Goal: Task Accomplishment & Management: Use online tool/utility

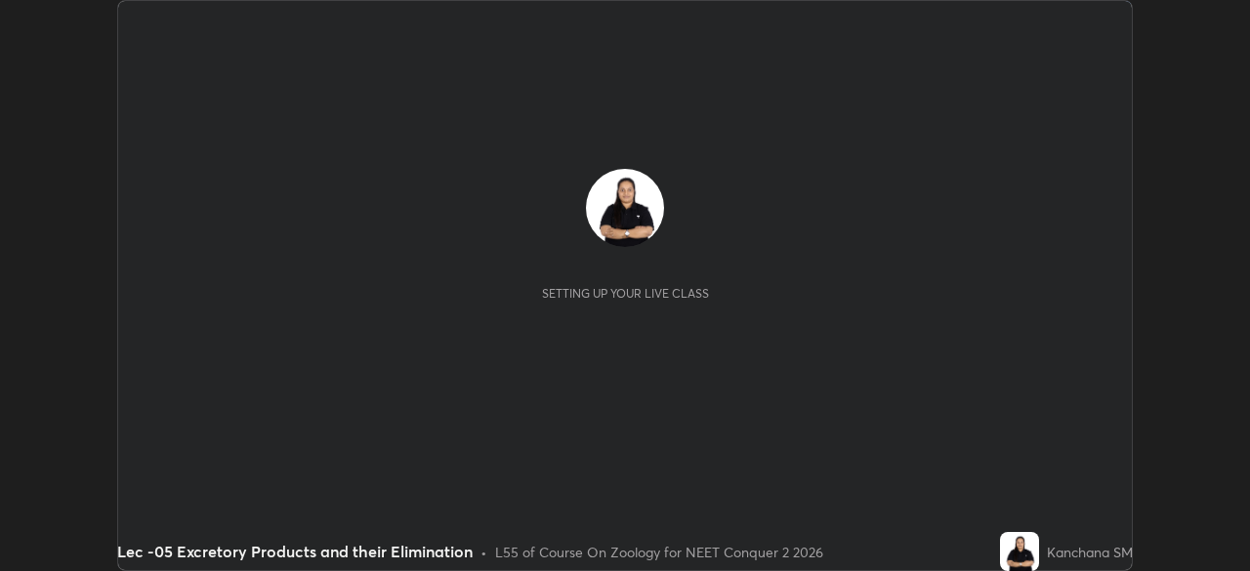
scroll to position [571, 1249]
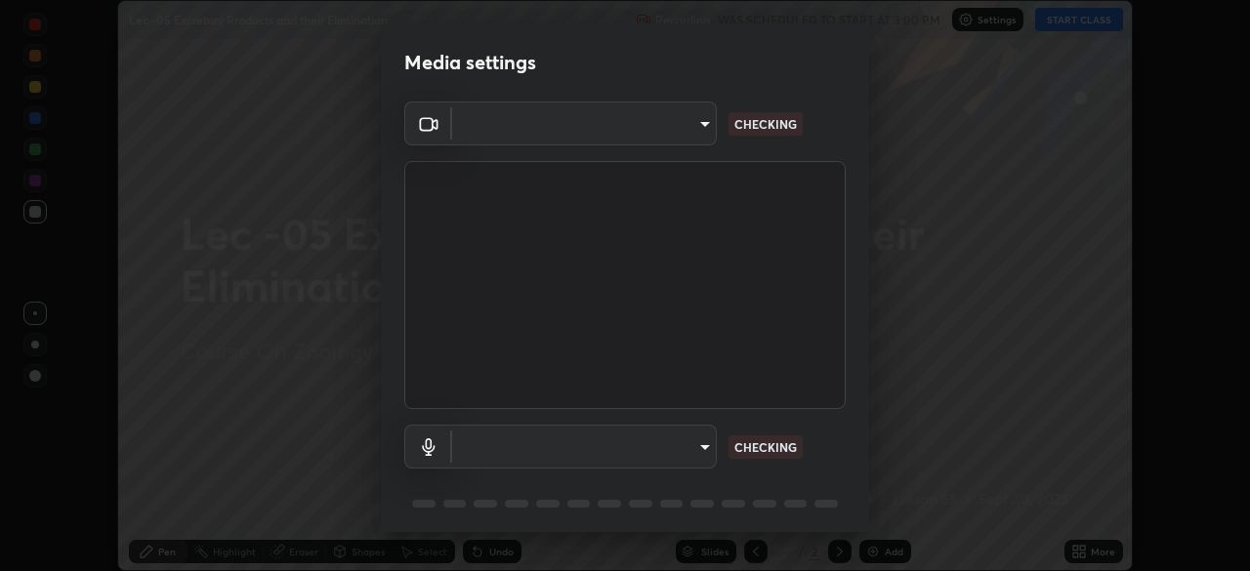
type input "bba66c41345857dcc9a6d4c580dc01eb5c8f13e357e582705132971b55534d29"
type input "ec6ec2dc0f2f3e030c25a31047b233f474420635a2a41b721e21e6901f136957"
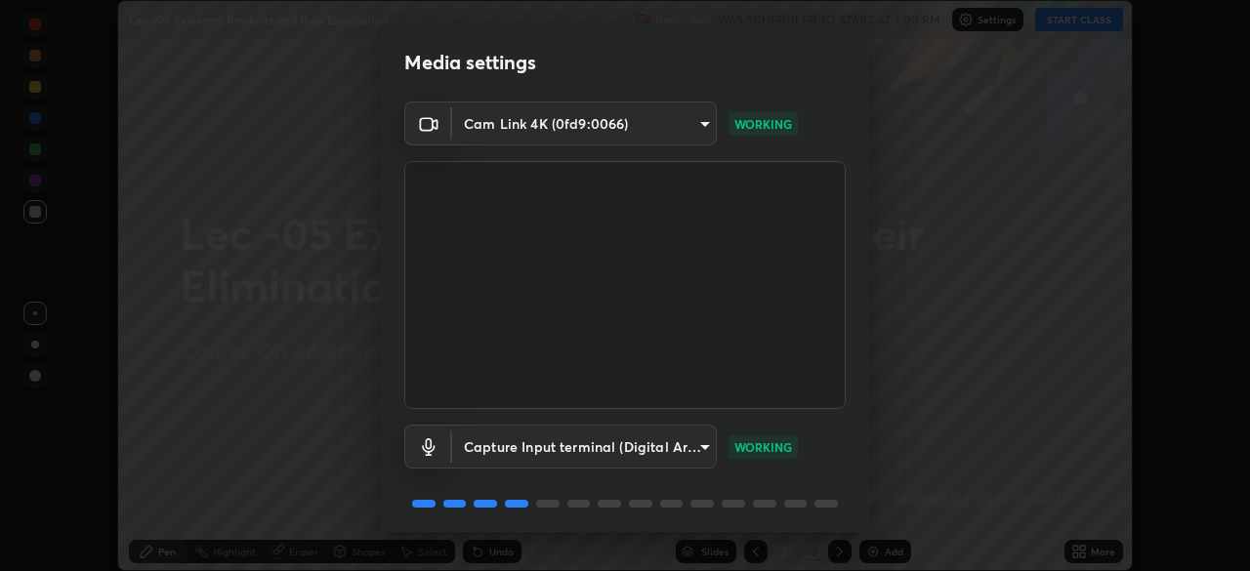
scroll to position [69, 0]
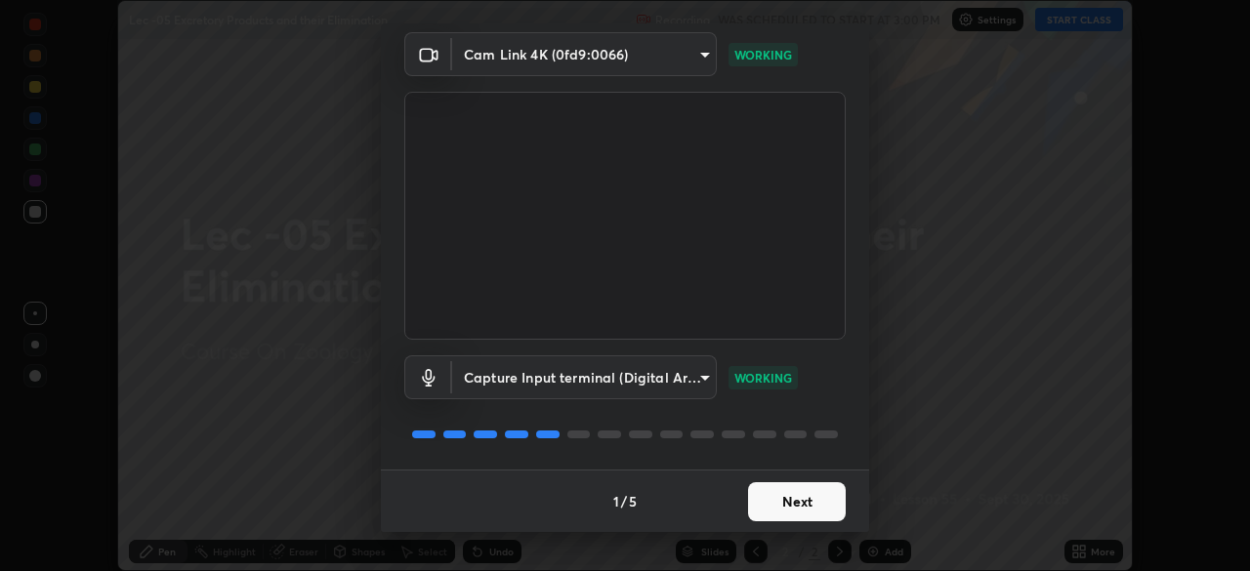
click at [787, 503] on button "Next" at bounding box center [797, 501] width 98 height 39
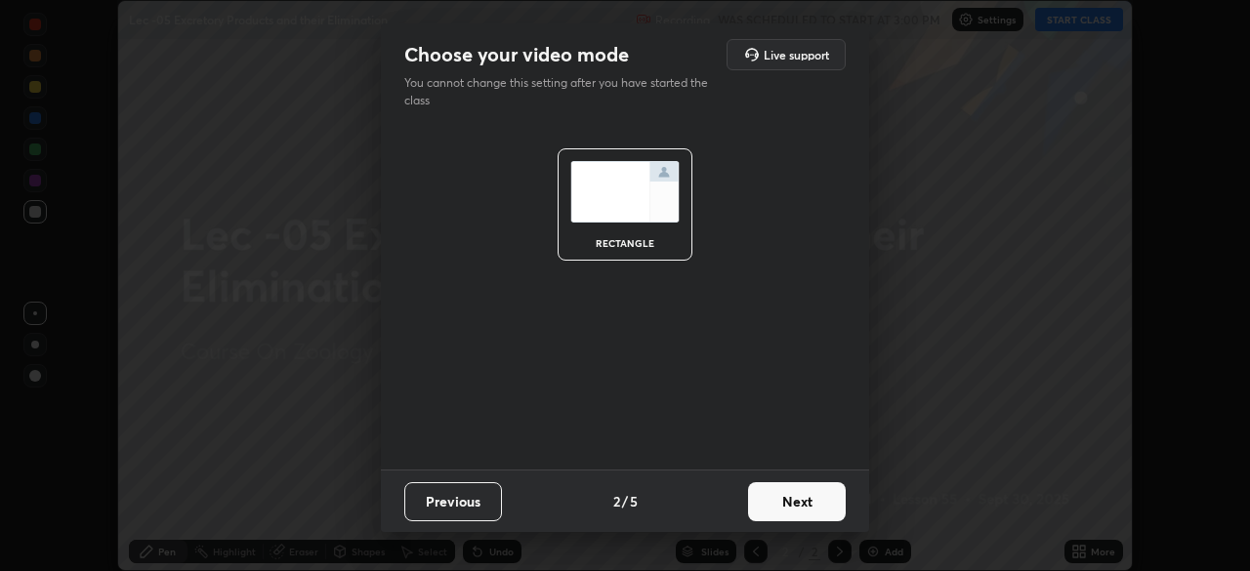
scroll to position [0, 0]
click at [788, 506] on button "Next" at bounding box center [797, 501] width 98 height 39
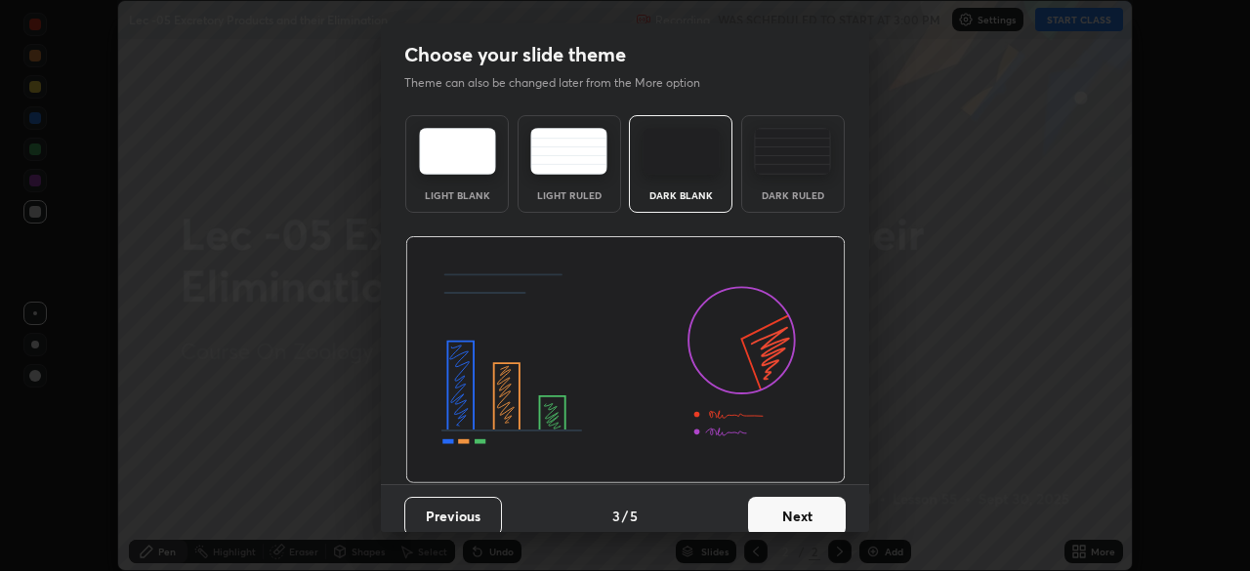
click at [789, 503] on button "Next" at bounding box center [797, 516] width 98 height 39
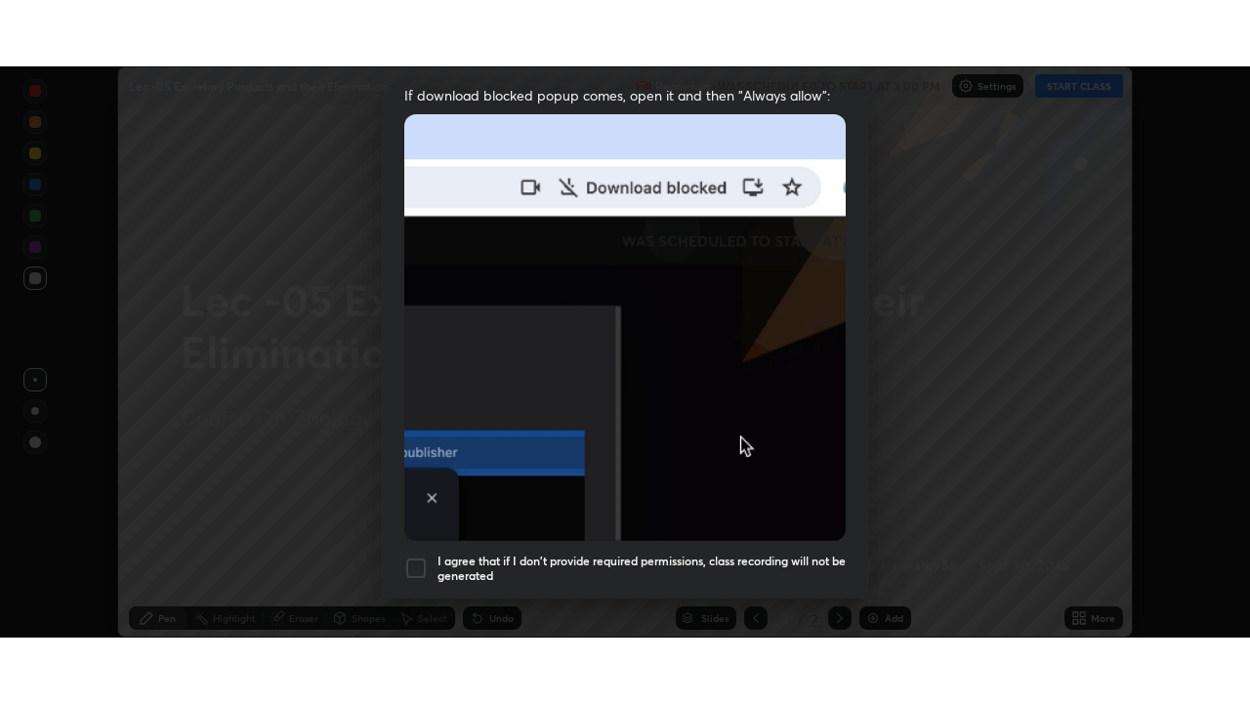
scroll to position [468, 0]
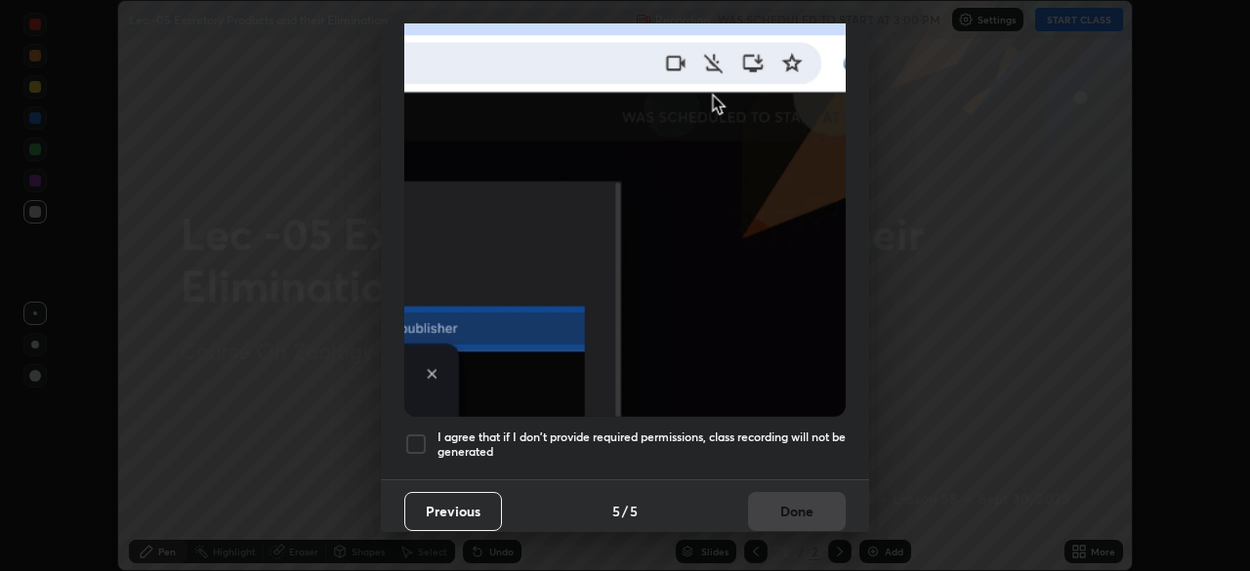
click at [419, 434] on div at bounding box center [415, 444] width 23 height 23
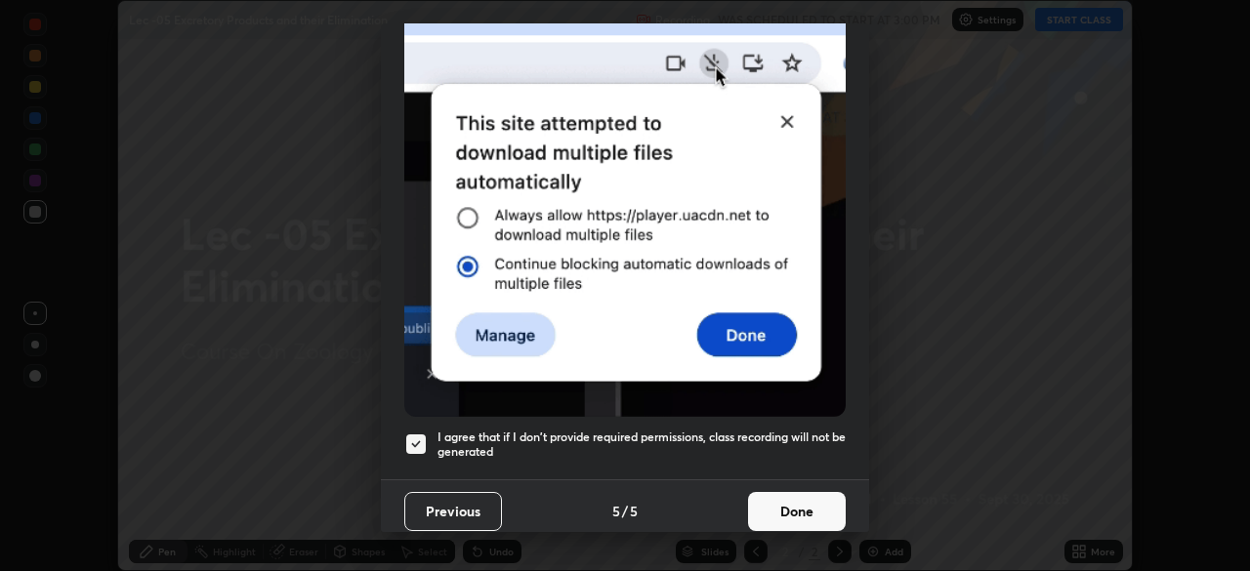
click at [769, 504] on button "Done" at bounding box center [797, 511] width 98 height 39
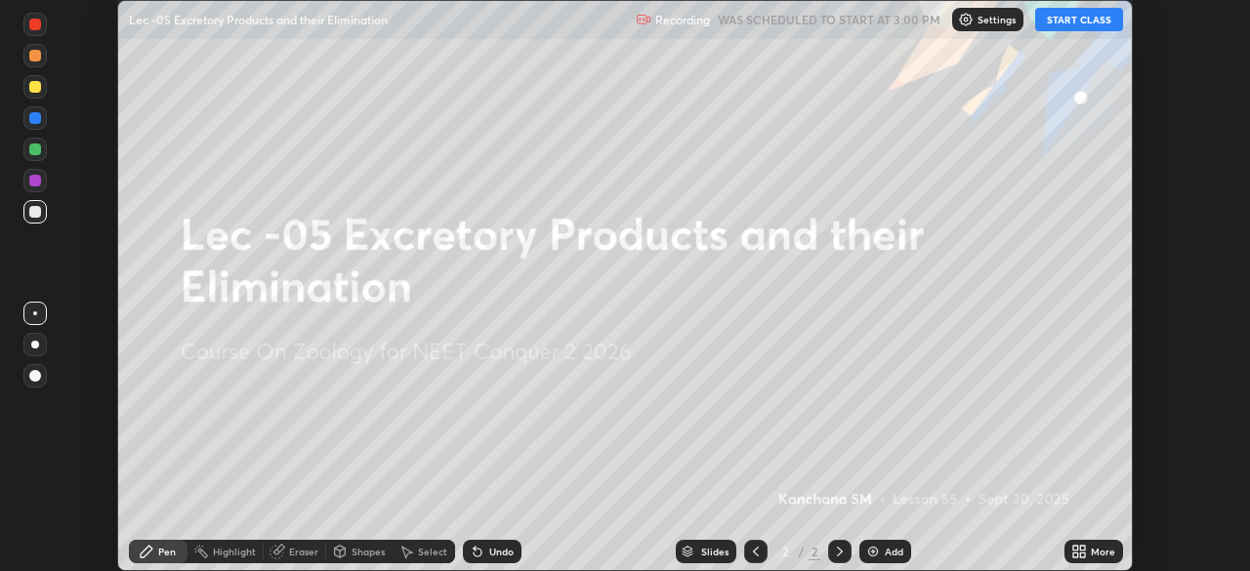
click at [1092, 23] on button "START CLASS" at bounding box center [1079, 19] width 88 height 23
click at [1073, 551] on icon at bounding box center [1079, 552] width 16 height 16
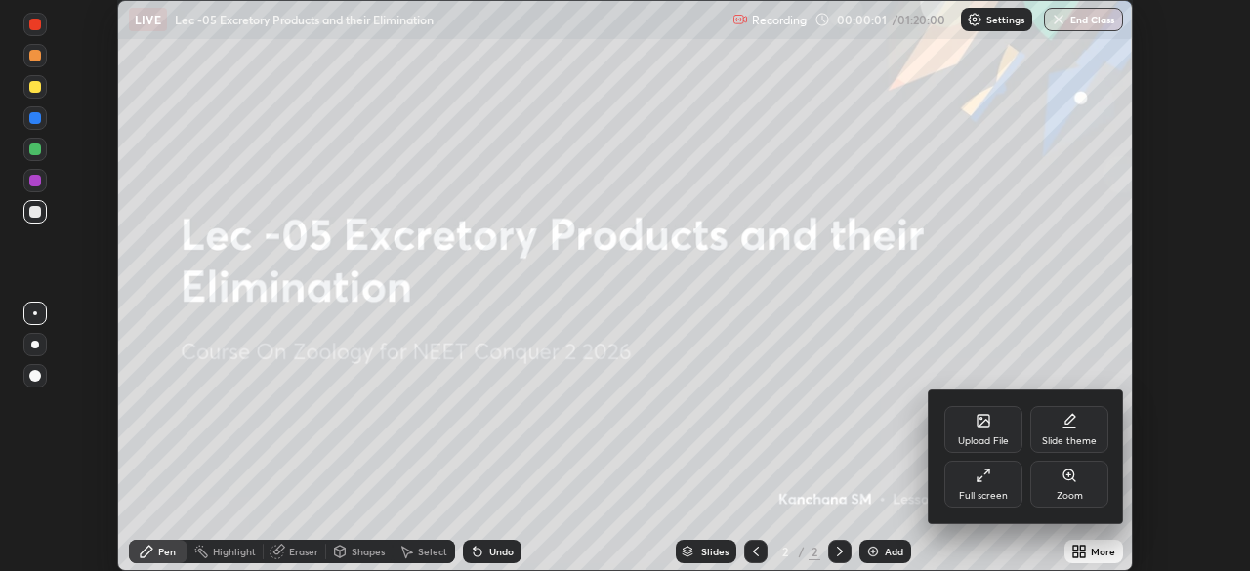
click at [993, 491] on div "Full screen" at bounding box center [983, 496] width 49 height 10
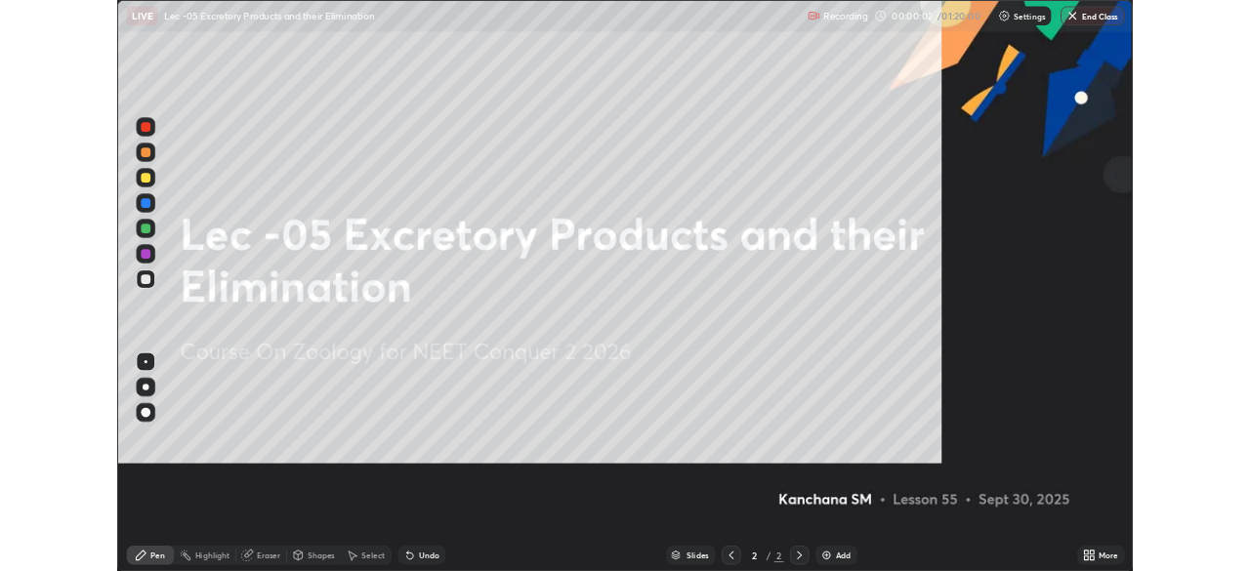
scroll to position [703, 1250]
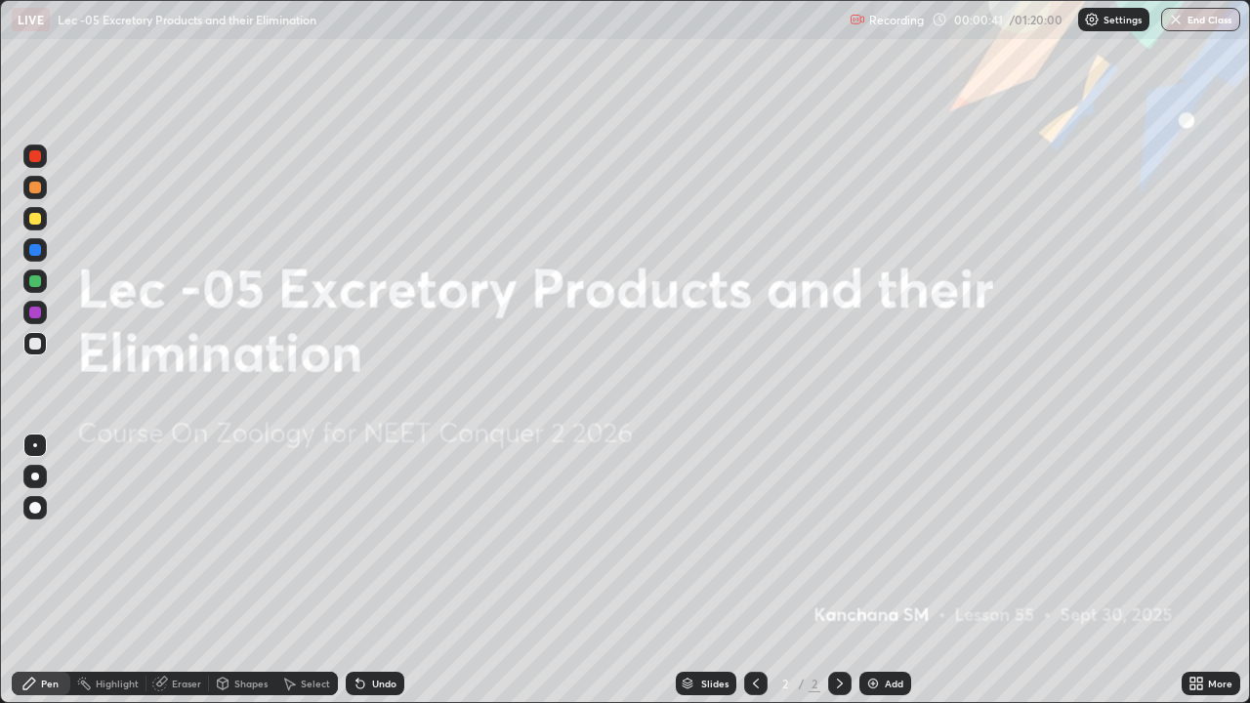
click at [870, 570] on img at bounding box center [873, 684] width 16 height 16
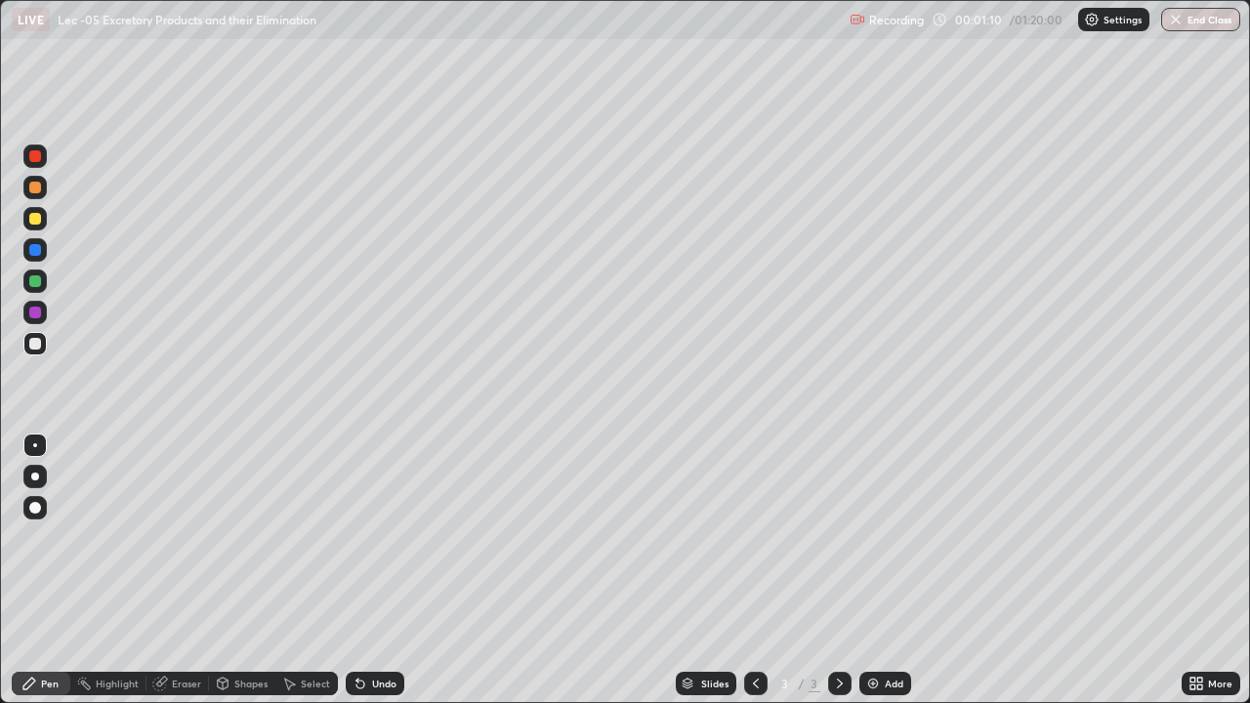
click at [32, 509] on div at bounding box center [35, 508] width 12 height 12
click at [299, 570] on div "Select" at bounding box center [306, 683] width 62 height 23
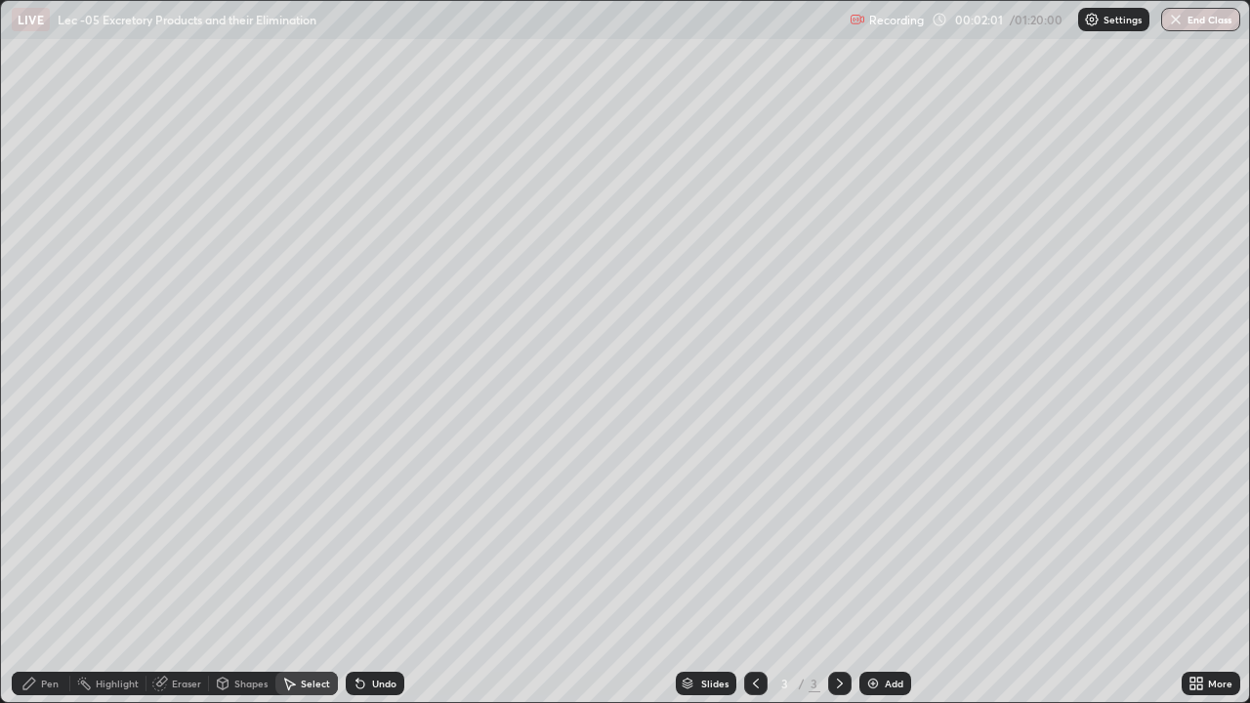
click at [376, 266] on div "0 ° Undo Copy Duplicate Duplicate to new slide Delete" at bounding box center [625, 351] width 1248 height 701
click at [39, 570] on div "Pen" at bounding box center [41, 683] width 59 height 23
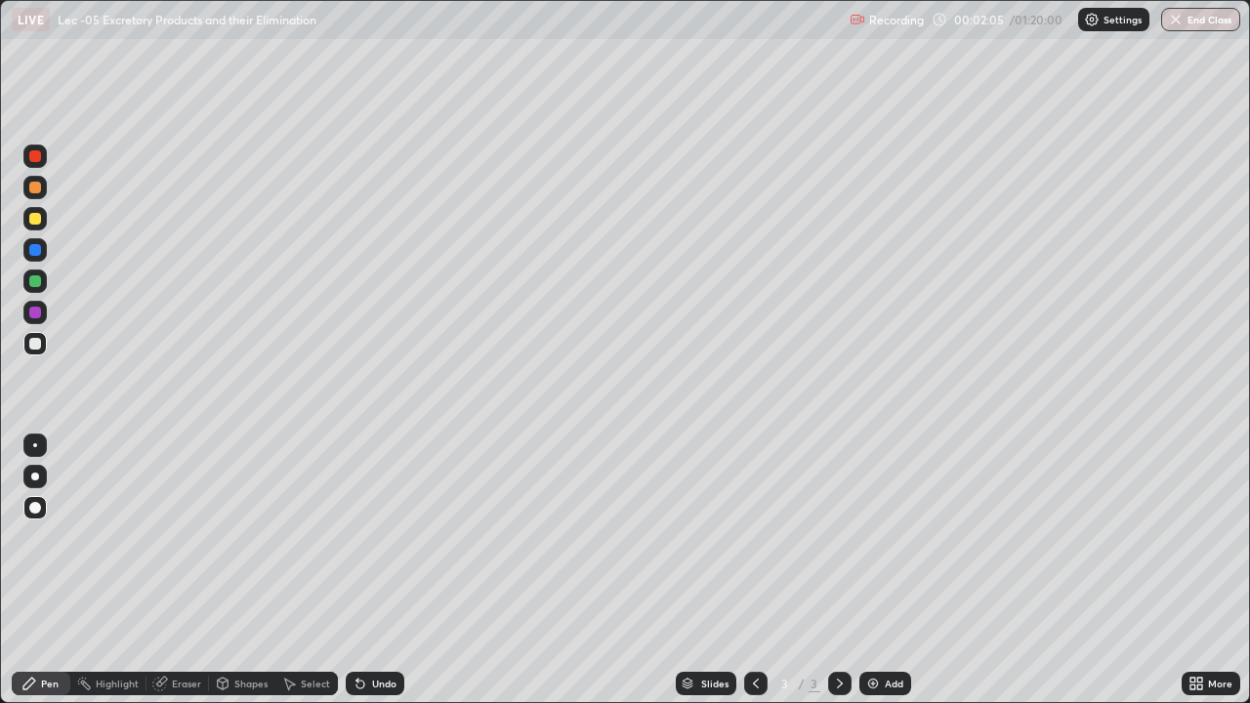
click at [35, 477] on div at bounding box center [35, 477] width 8 height 8
click at [307, 570] on div "Select" at bounding box center [315, 684] width 29 height 10
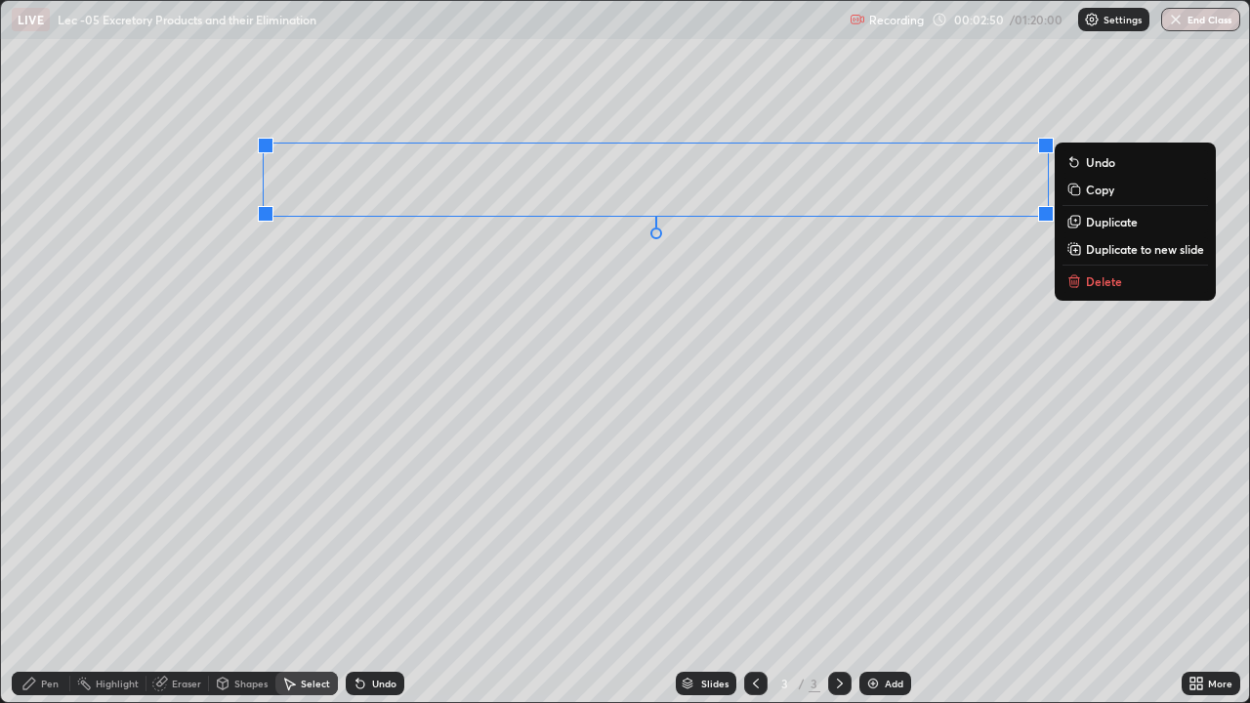
click at [495, 341] on div "0 ° Undo Copy Duplicate Duplicate to new slide Delete" at bounding box center [625, 351] width 1248 height 701
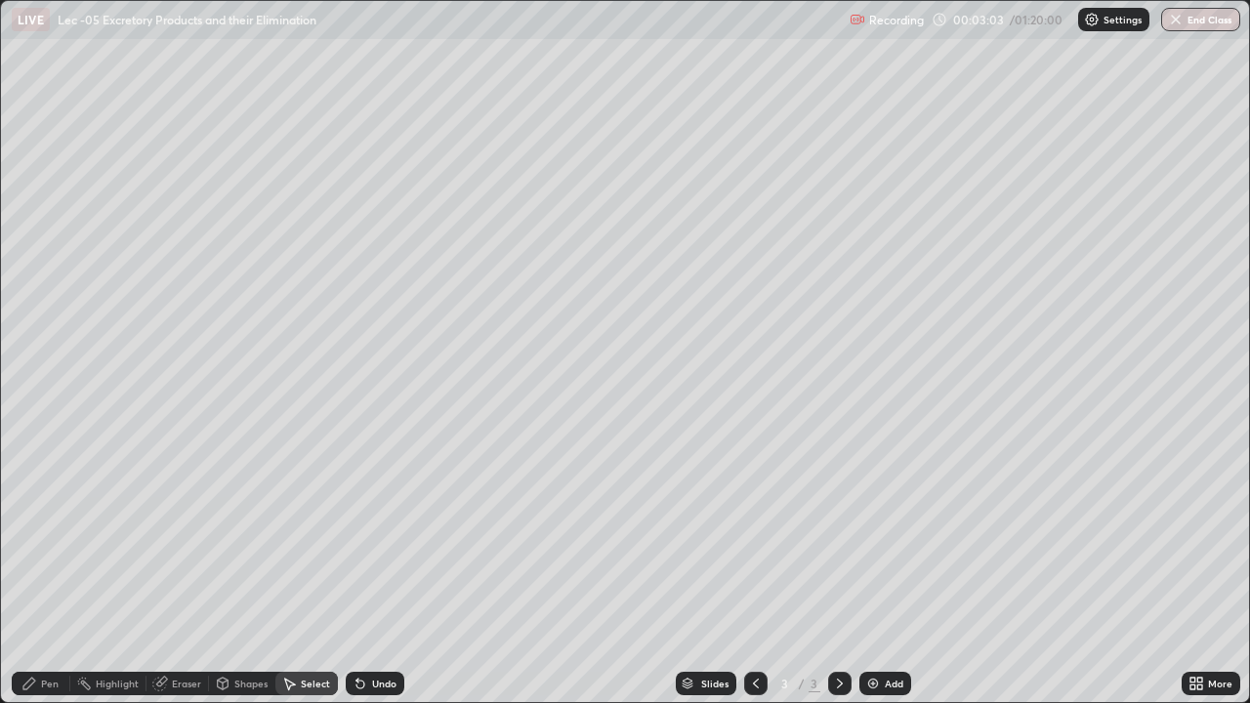
click at [33, 570] on icon at bounding box center [29, 684] width 12 height 12
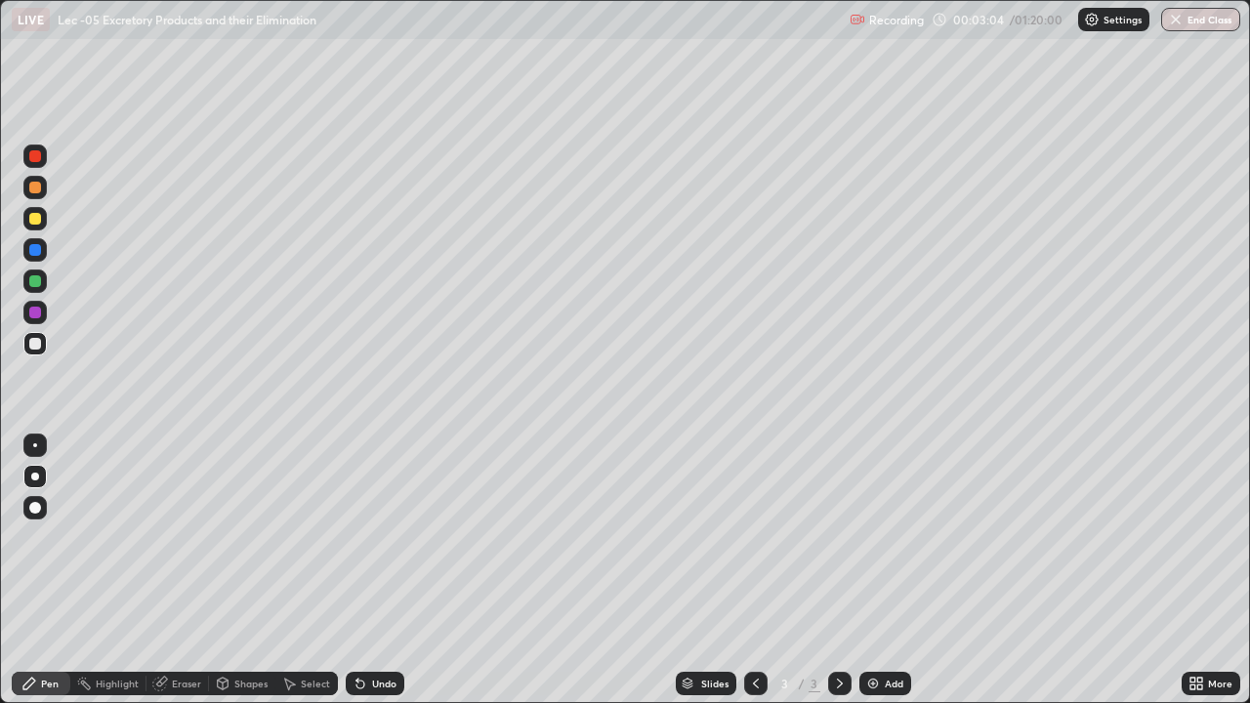
click at [44, 221] on div at bounding box center [34, 218] width 23 height 23
click at [302, 570] on div "Select" at bounding box center [306, 683] width 62 height 23
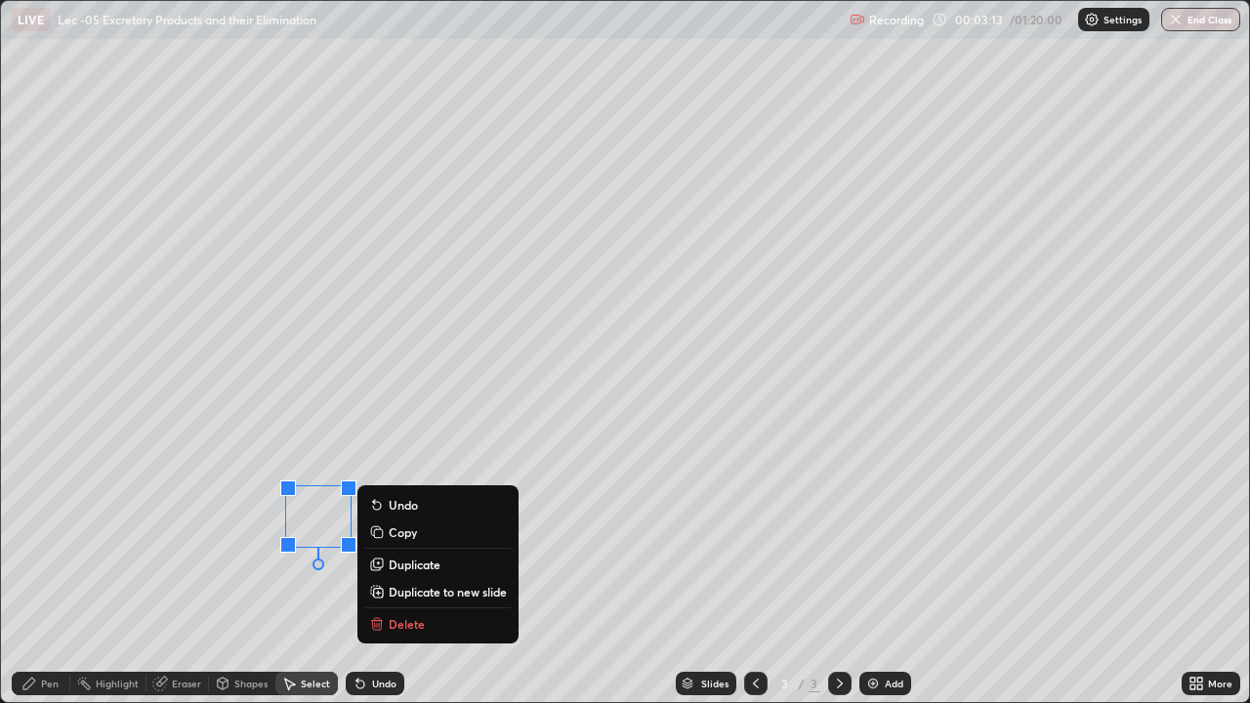
click at [391, 570] on p "Delete" at bounding box center [407, 624] width 36 height 16
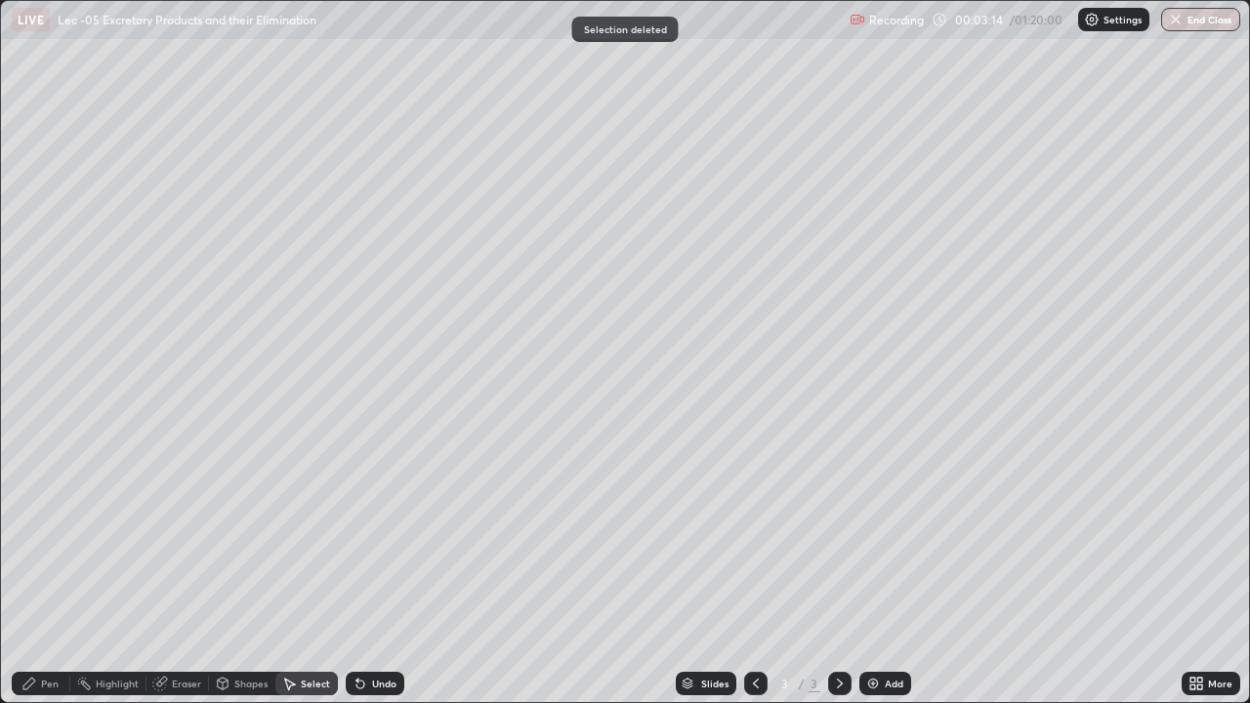
click at [53, 570] on div "Pen" at bounding box center [41, 683] width 59 height 23
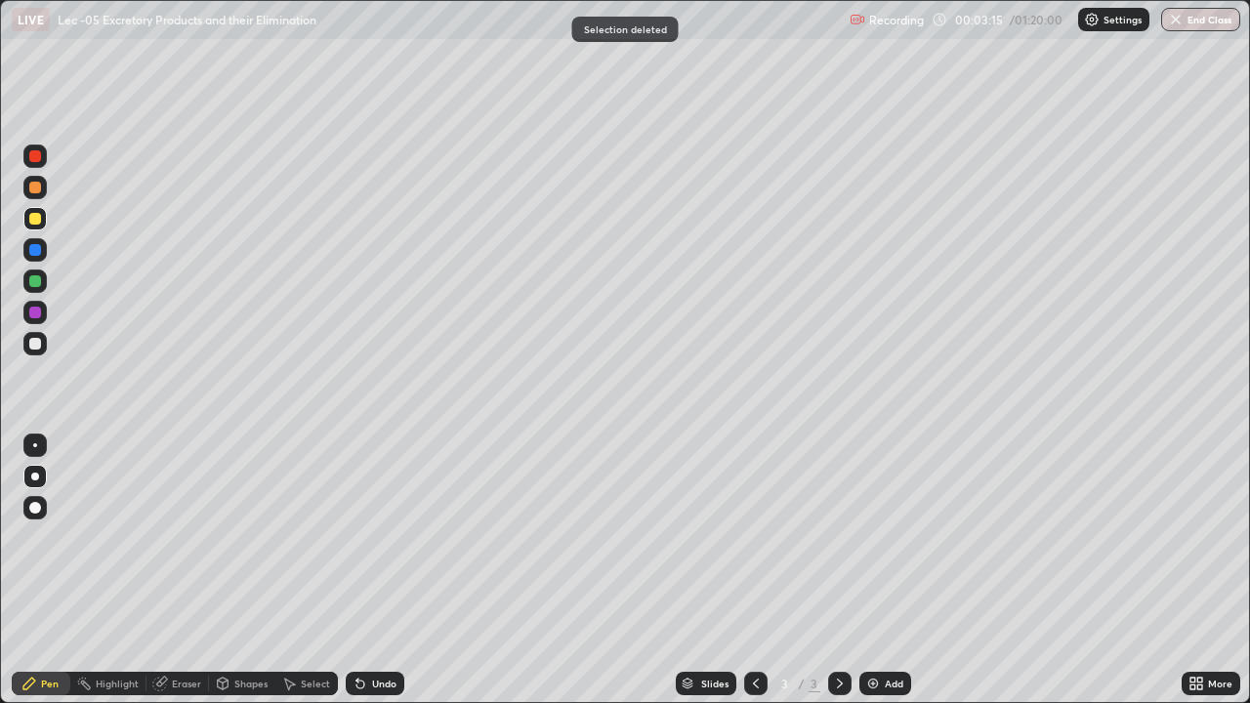
click at [41, 508] on div at bounding box center [34, 507] width 23 height 23
click at [303, 570] on div "Select" at bounding box center [315, 684] width 29 height 10
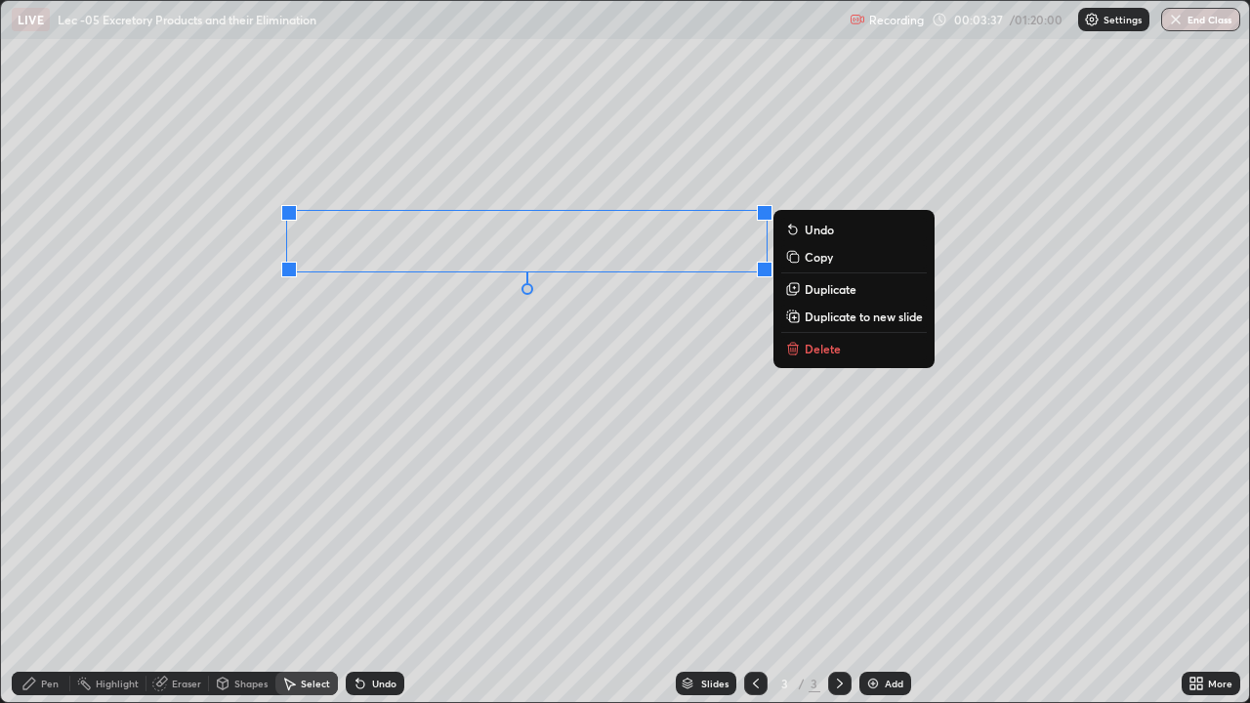
click at [403, 386] on div "0 ° Undo Copy Duplicate Duplicate to new slide Delete" at bounding box center [625, 351] width 1248 height 701
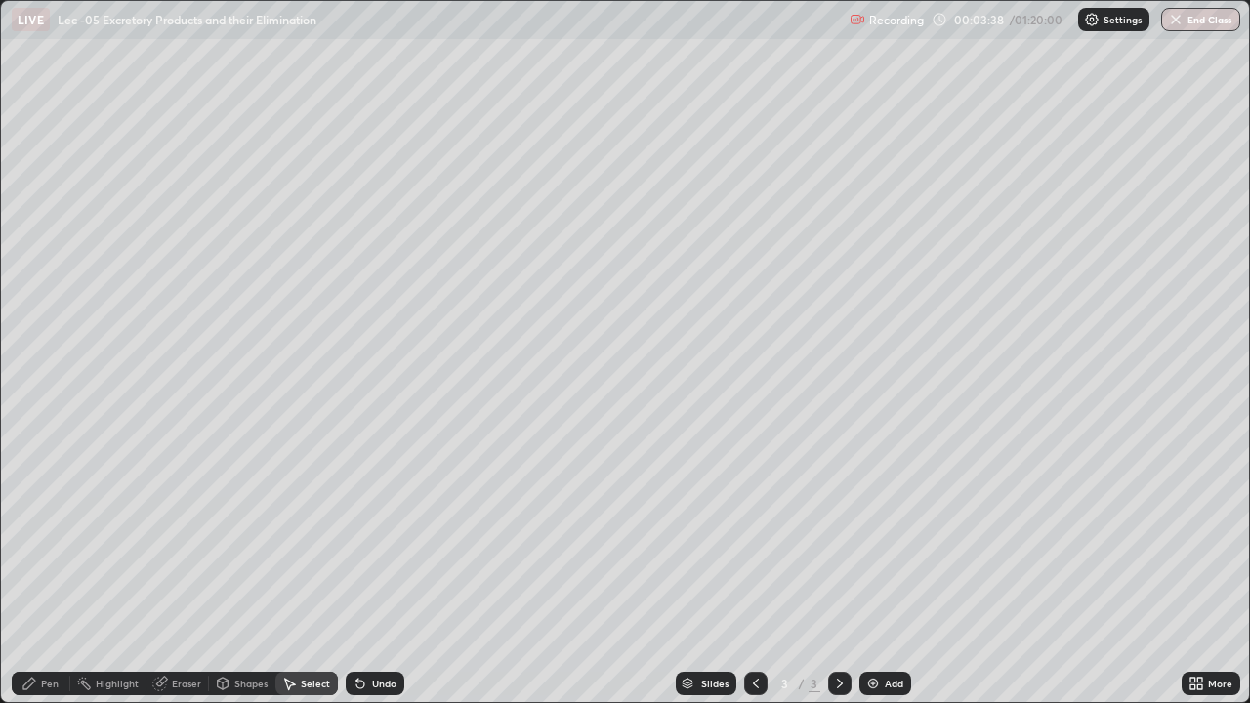
click at [34, 570] on icon at bounding box center [29, 684] width 16 height 16
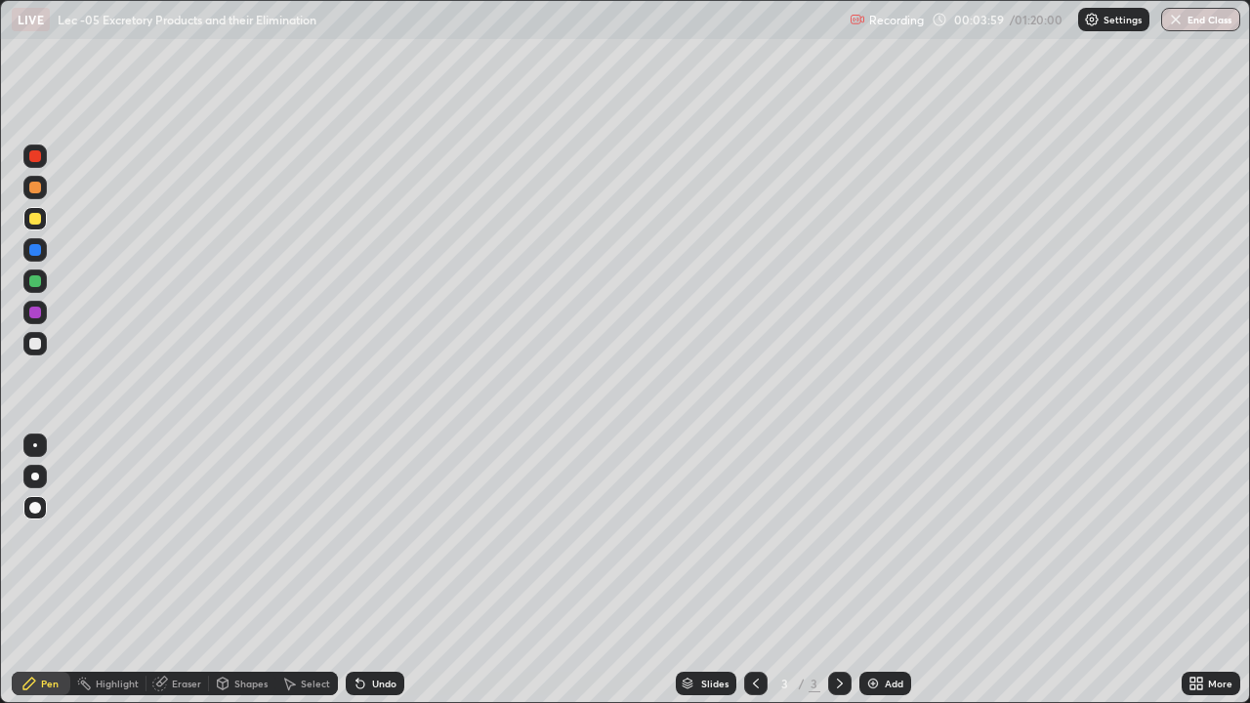
click at [372, 570] on div "Undo" at bounding box center [384, 684] width 24 height 10
click at [373, 570] on div "Undo" at bounding box center [384, 684] width 24 height 10
click at [36, 184] on div at bounding box center [35, 188] width 12 height 12
click at [297, 570] on div "Select" at bounding box center [306, 683] width 62 height 23
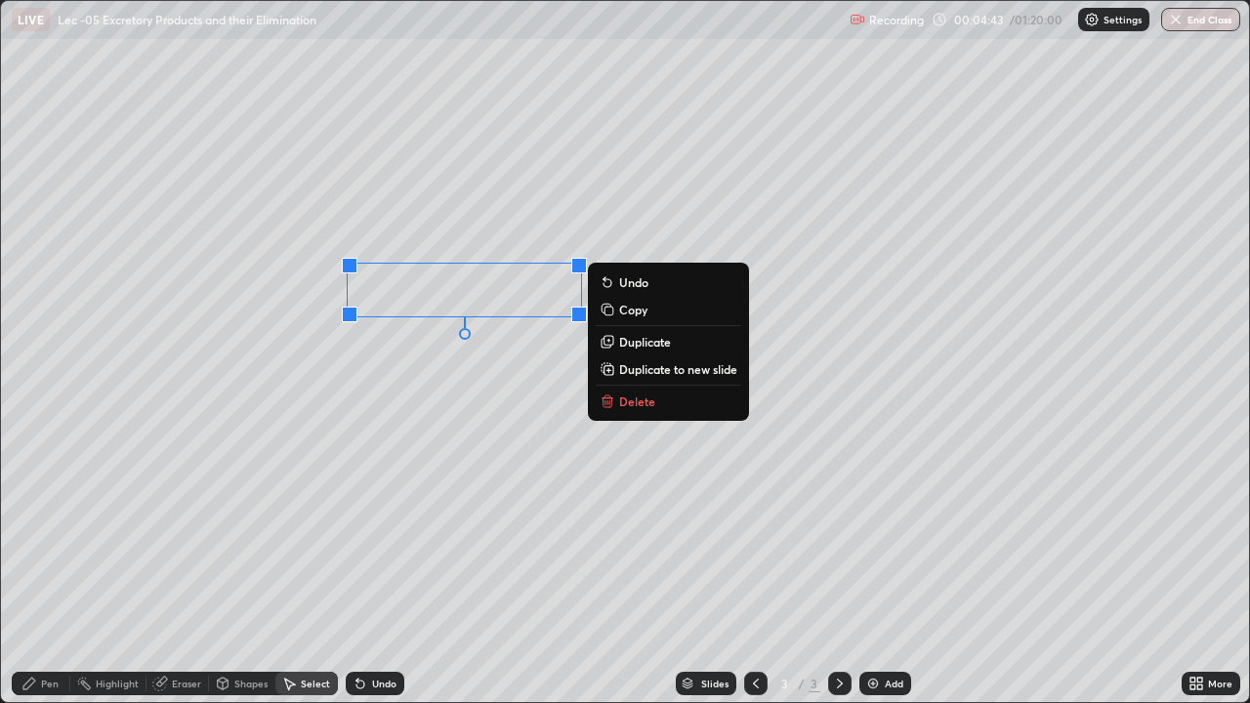
click at [416, 372] on div "0 ° Undo Copy Duplicate Duplicate to new slide Delete" at bounding box center [625, 351] width 1248 height 701
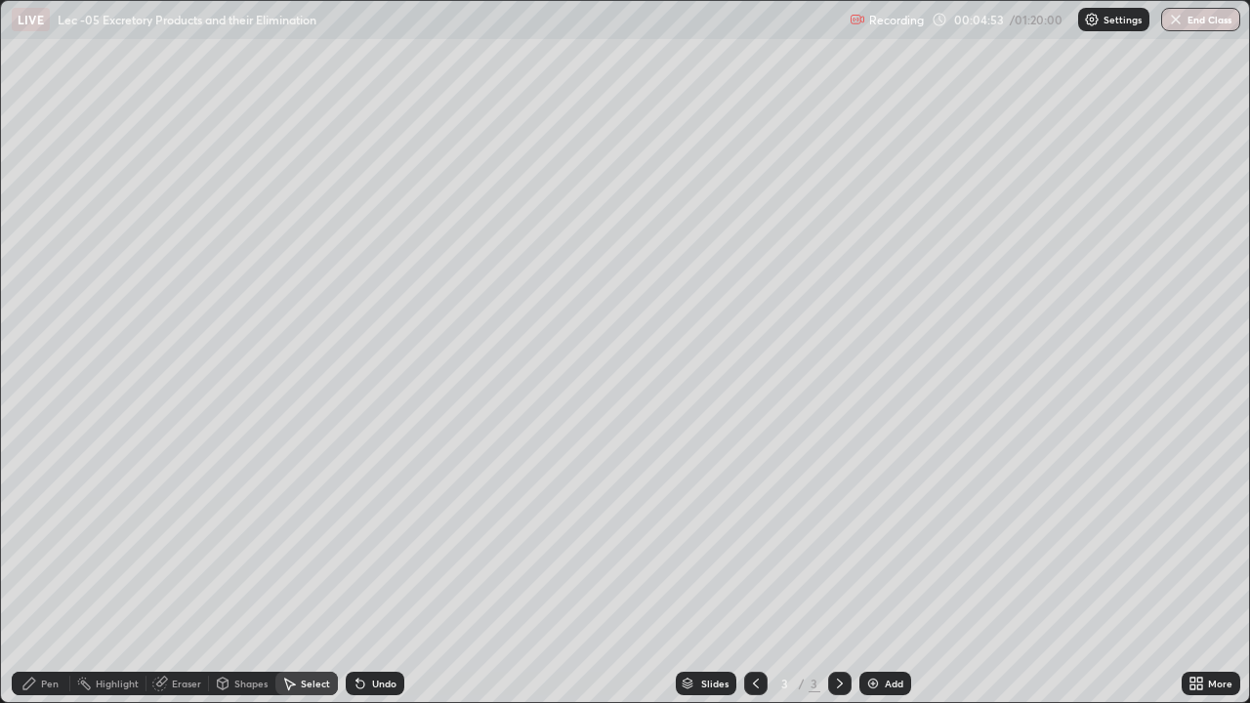
click at [22, 570] on icon at bounding box center [29, 684] width 16 height 16
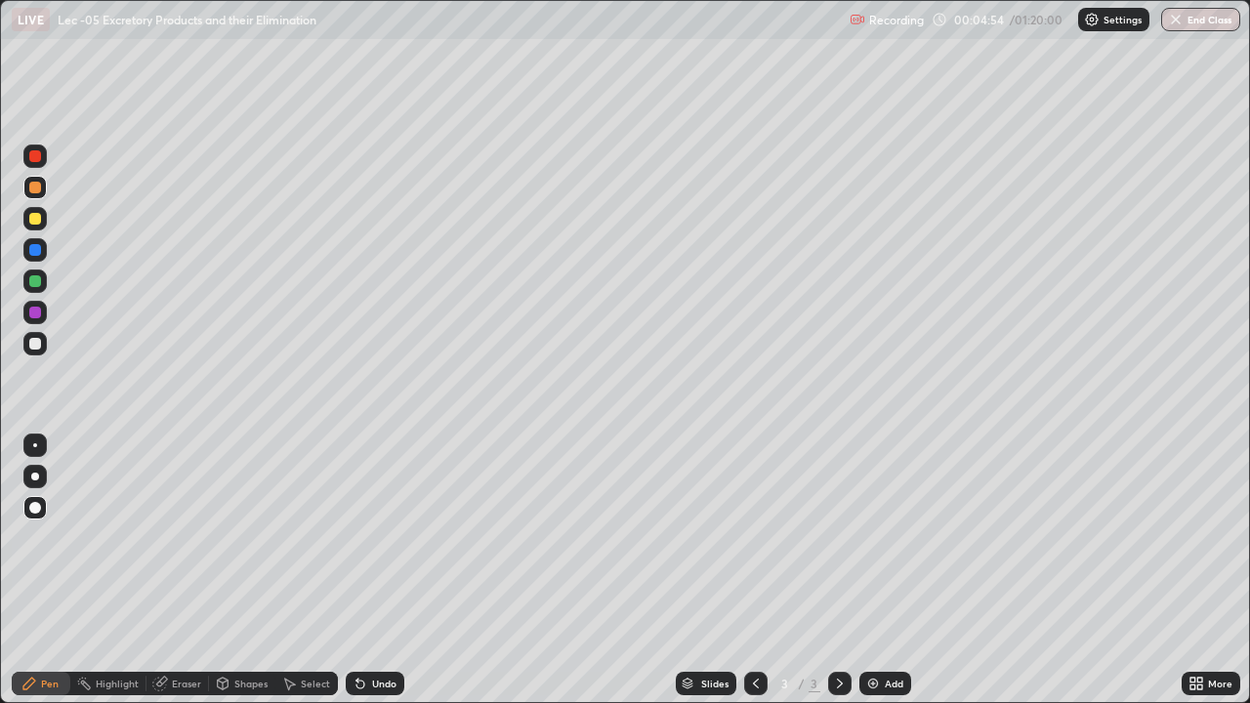
click at [38, 224] on div at bounding box center [34, 218] width 23 height 23
click at [357, 570] on icon at bounding box center [361, 684] width 16 height 16
click at [41, 187] on div at bounding box center [34, 187] width 23 height 23
click at [37, 348] on div at bounding box center [35, 344] width 12 height 12
click at [34, 478] on div at bounding box center [35, 477] width 8 height 8
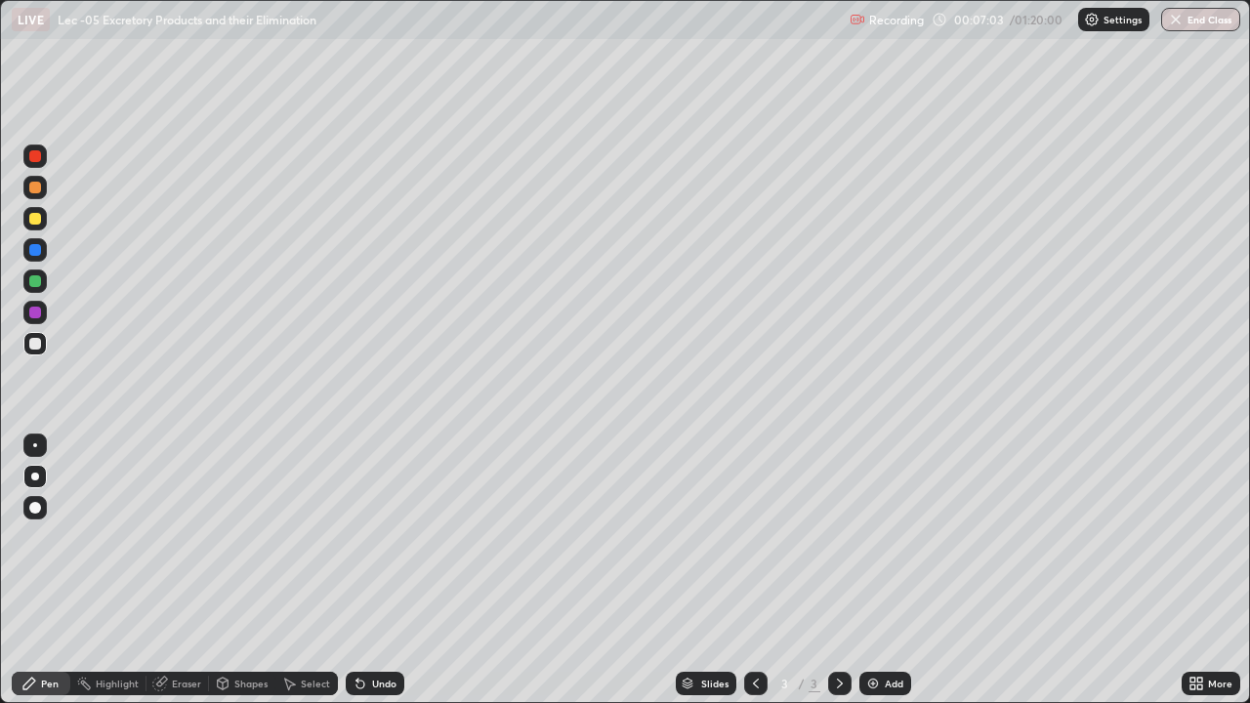
click at [363, 570] on icon at bounding box center [361, 684] width 16 height 16
click at [871, 570] on img at bounding box center [873, 684] width 16 height 16
click at [34, 285] on div at bounding box center [35, 281] width 12 height 12
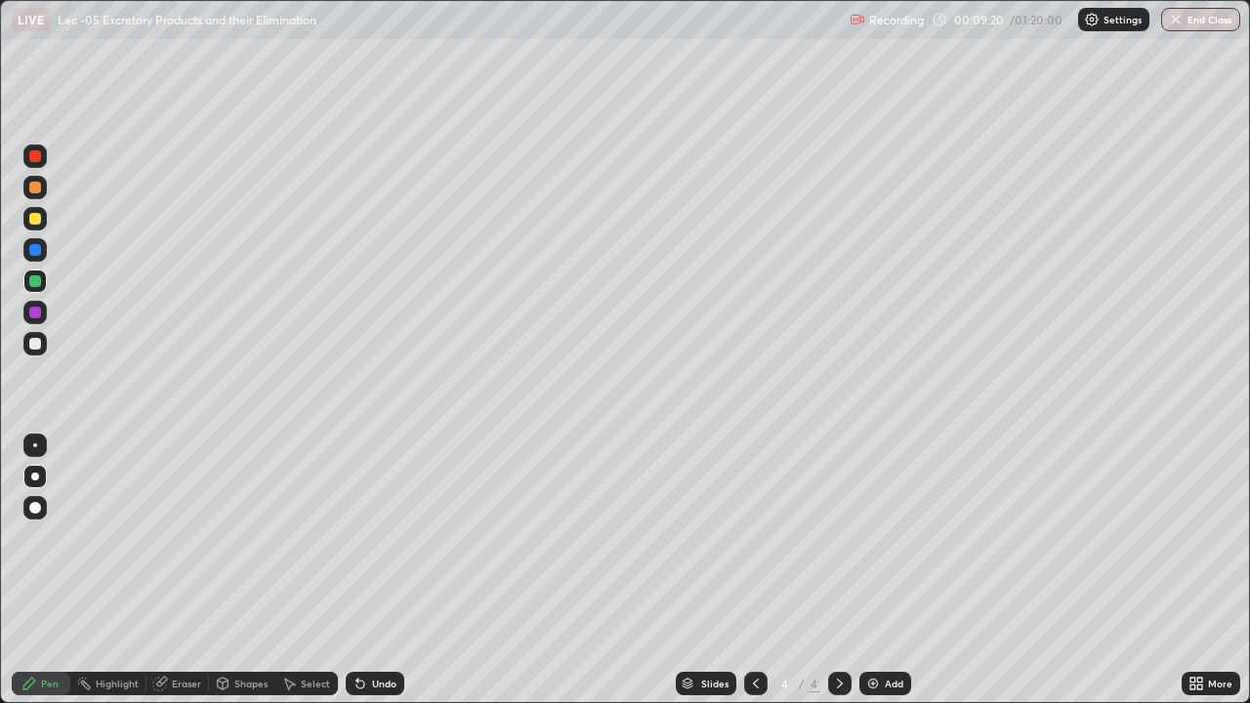
click at [33, 511] on div at bounding box center [35, 508] width 12 height 12
click at [34, 345] on div at bounding box center [35, 344] width 12 height 12
click at [367, 570] on div "Undo" at bounding box center [375, 683] width 59 height 23
click at [379, 570] on div "Undo" at bounding box center [384, 684] width 24 height 10
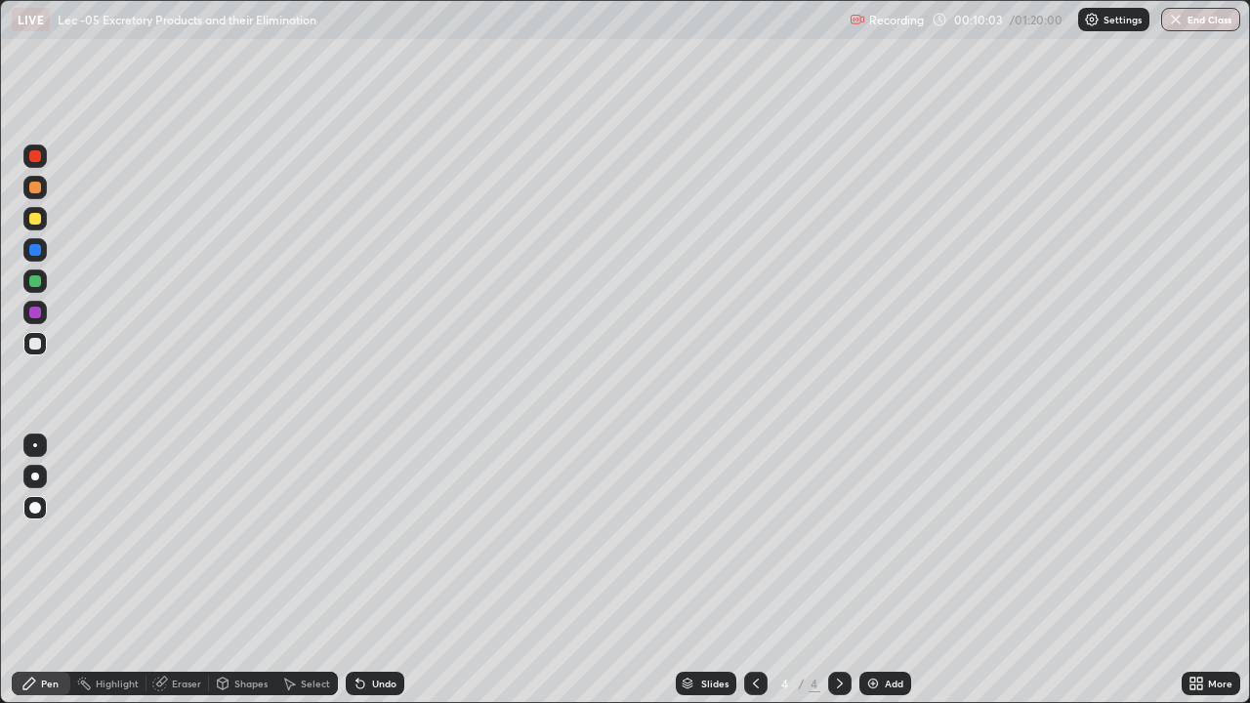
click at [380, 570] on div "Undo" at bounding box center [384, 684] width 24 height 10
click at [35, 477] on div at bounding box center [35, 477] width 8 height 8
click at [312, 570] on div "Select" at bounding box center [315, 684] width 29 height 10
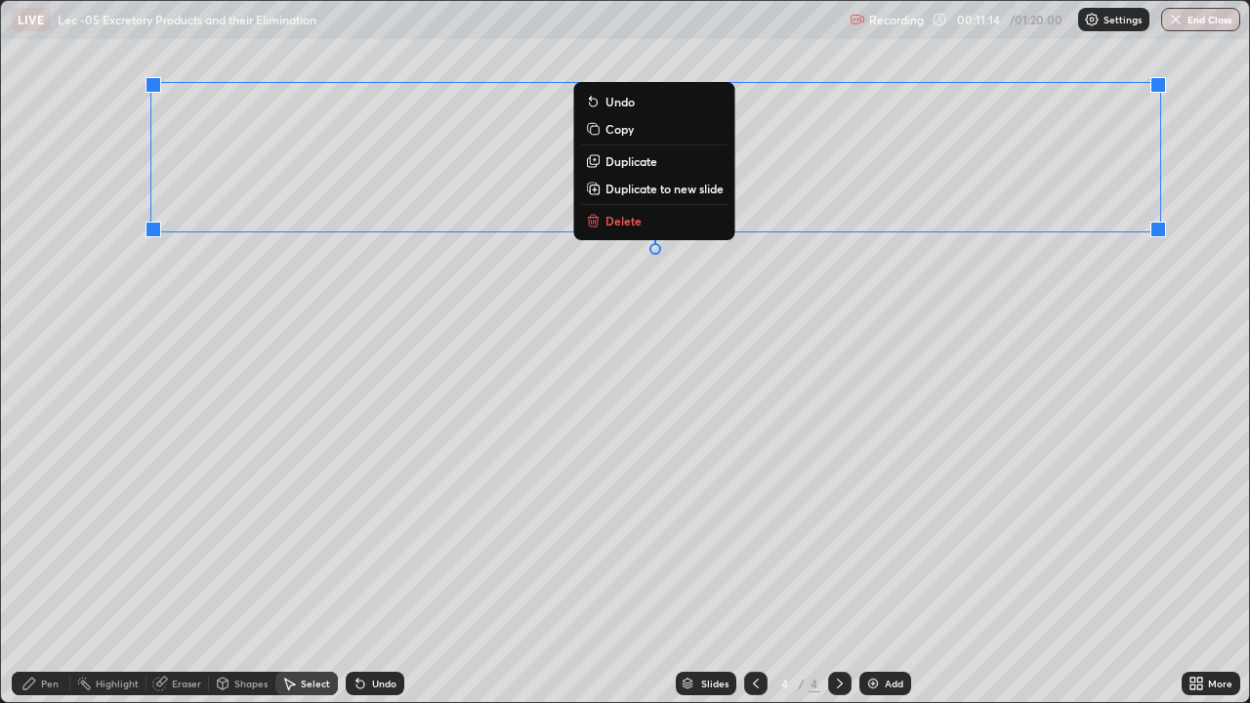
click at [285, 472] on div "0 ° Undo Copy Duplicate Duplicate to new slide Delete" at bounding box center [625, 351] width 1248 height 701
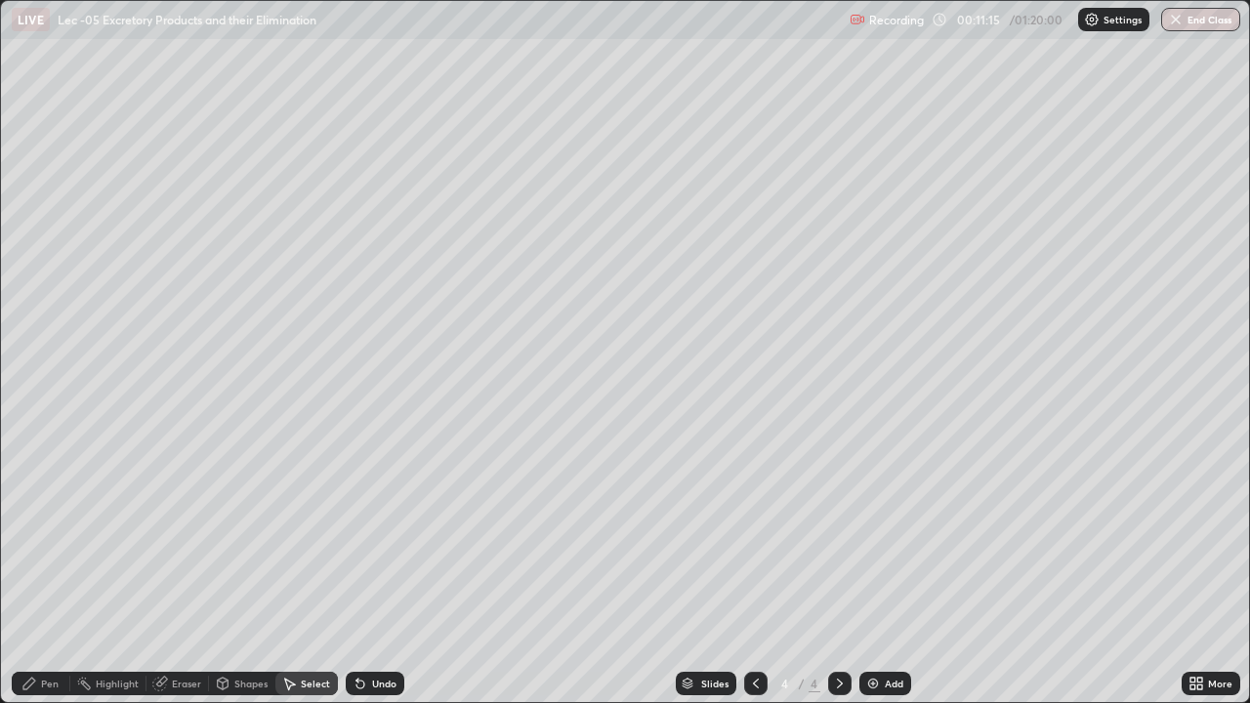
click at [41, 570] on div "Pen" at bounding box center [41, 683] width 59 height 23
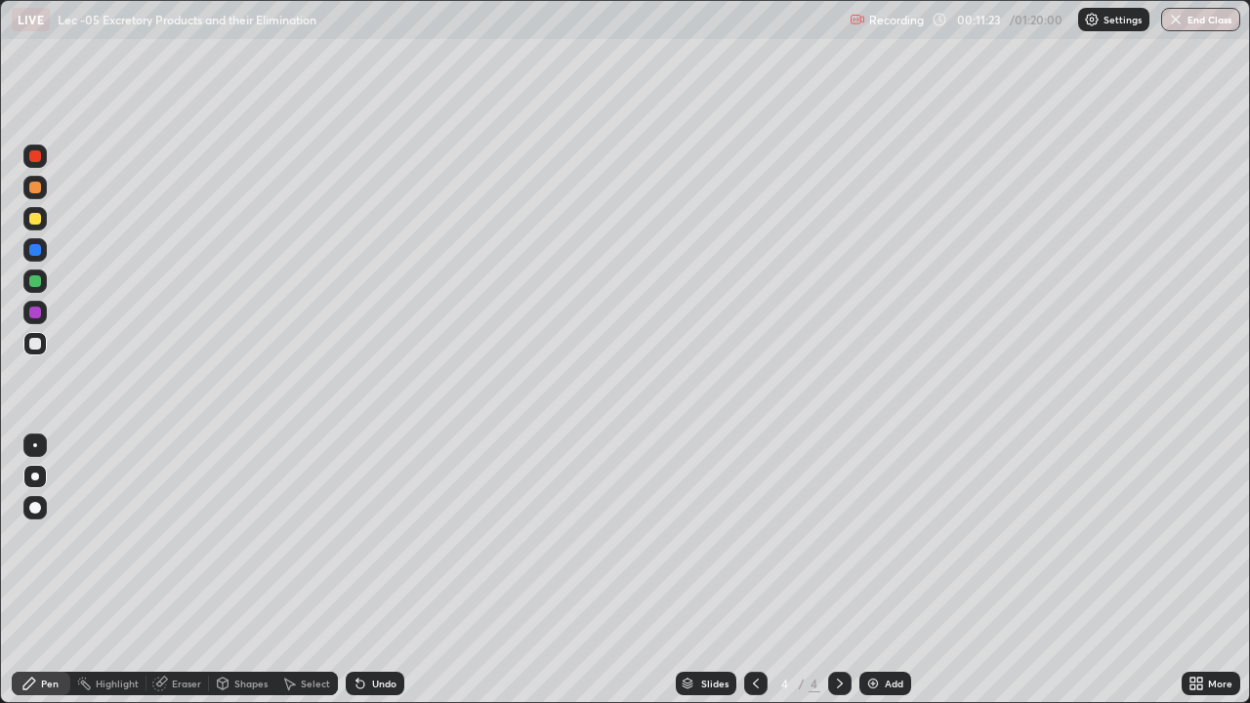
click at [359, 570] on icon at bounding box center [361, 684] width 16 height 16
click at [166, 570] on icon at bounding box center [160, 684] width 16 height 16
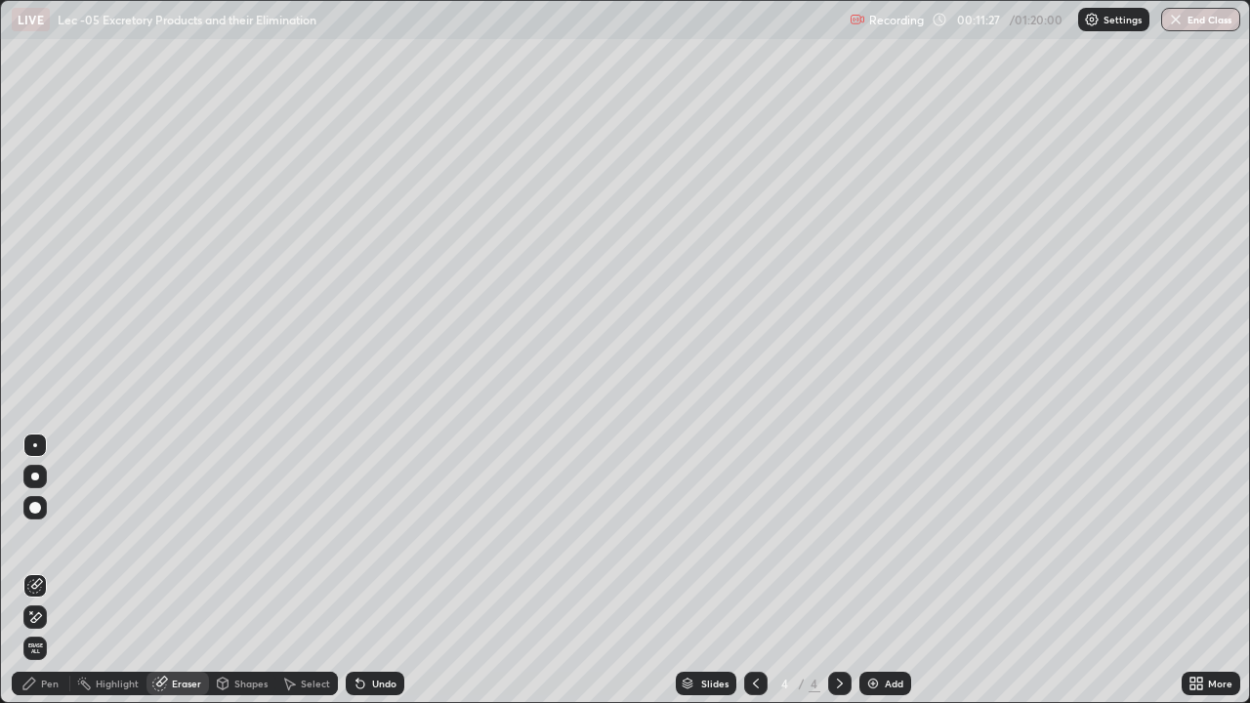
click at [50, 570] on div "Pen" at bounding box center [50, 684] width 18 height 10
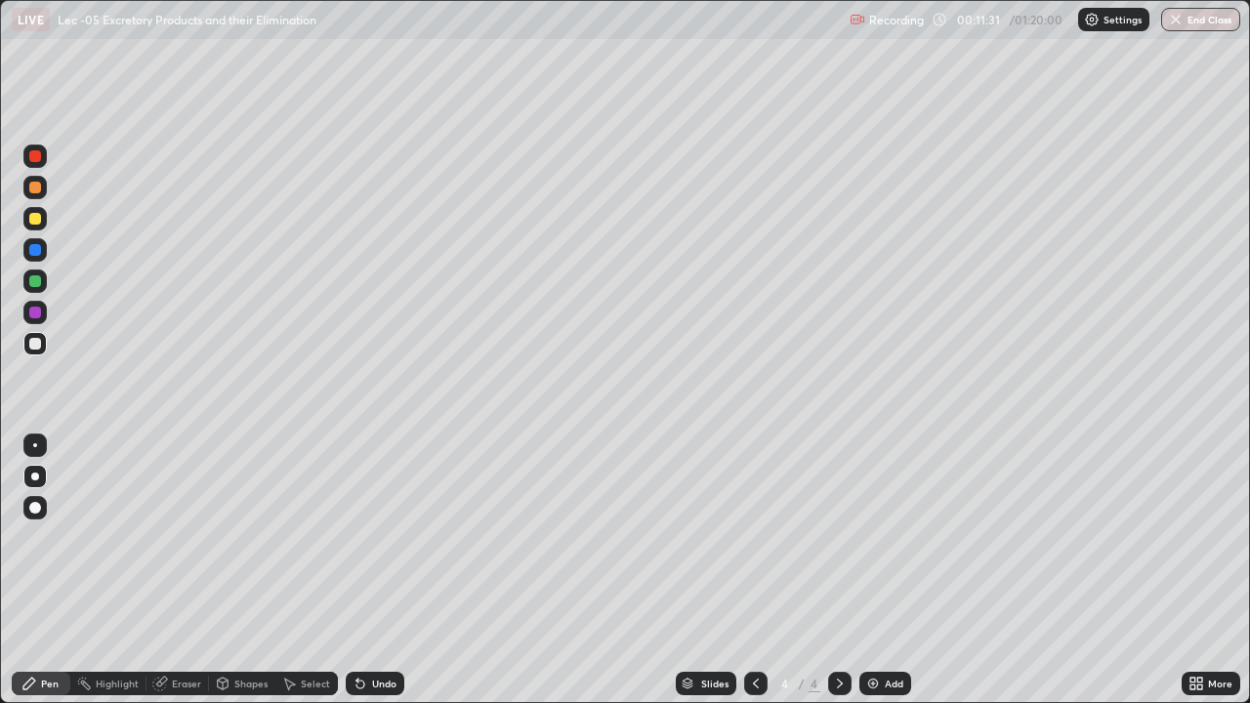
click at [293, 570] on icon at bounding box center [289, 684] width 16 height 16
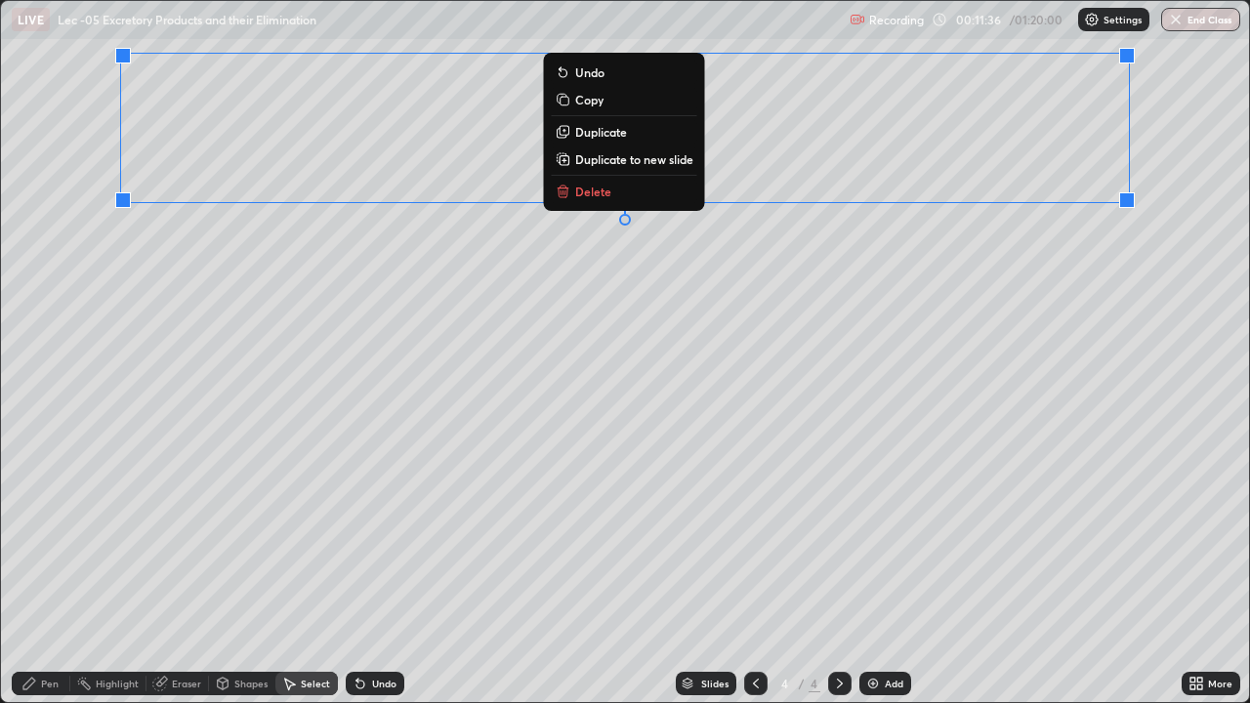
click at [124, 362] on div "0 ° Undo Copy Duplicate Duplicate to new slide Delete" at bounding box center [625, 351] width 1248 height 701
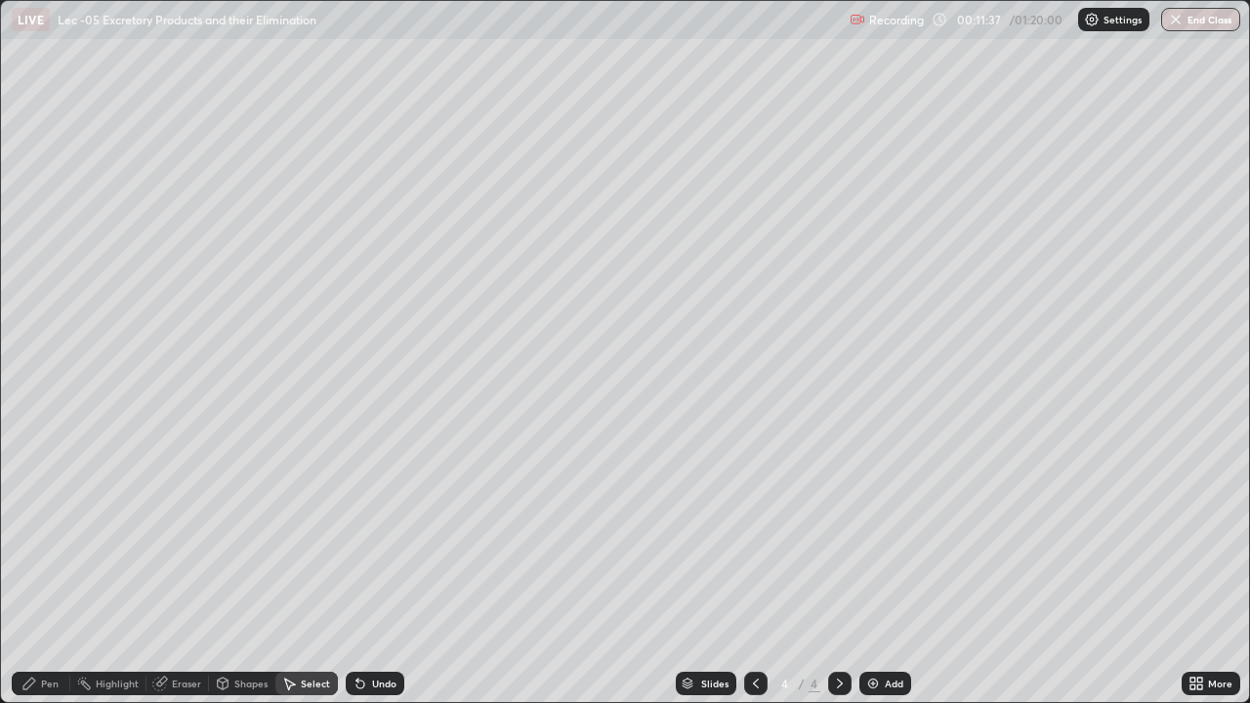
click at [38, 570] on div "Pen" at bounding box center [41, 683] width 59 height 23
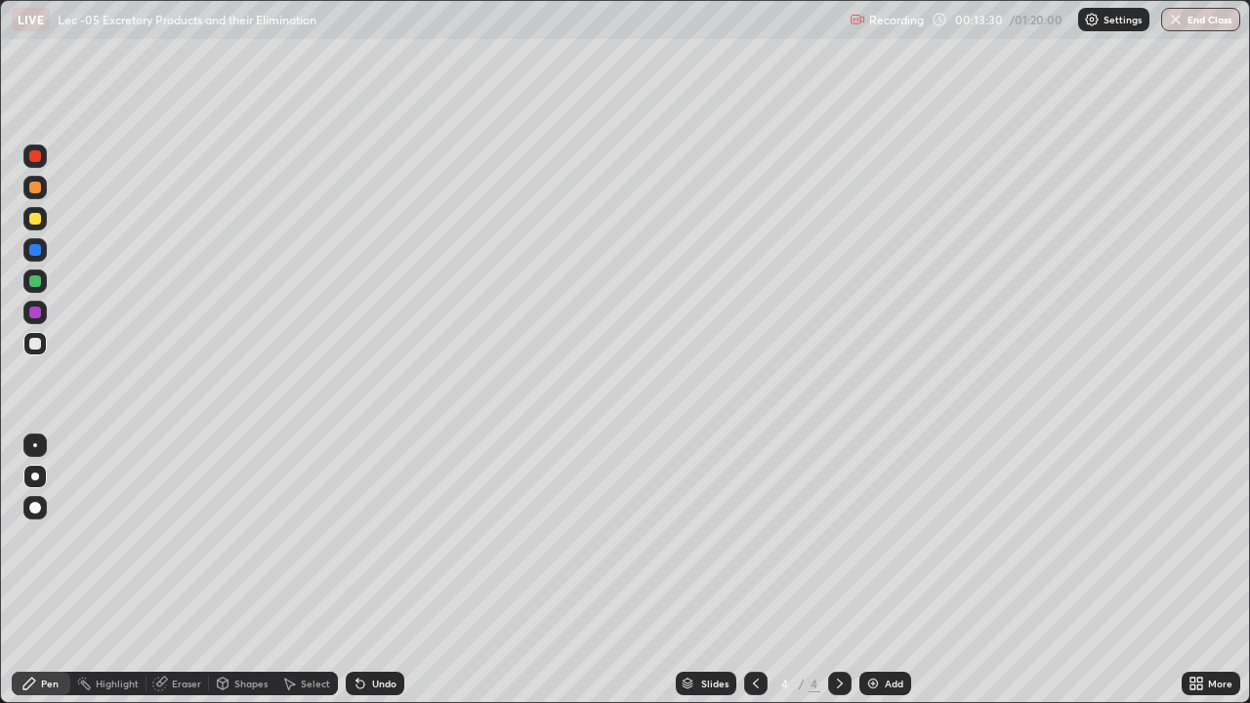
click at [372, 570] on div "Undo" at bounding box center [384, 684] width 24 height 10
click at [867, 570] on img at bounding box center [873, 684] width 16 height 16
click at [31, 506] on div at bounding box center [35, 508] width 12 height 12
click at [306, 570] on div "Select" at bounding box center [315, 684] width 29 height 10
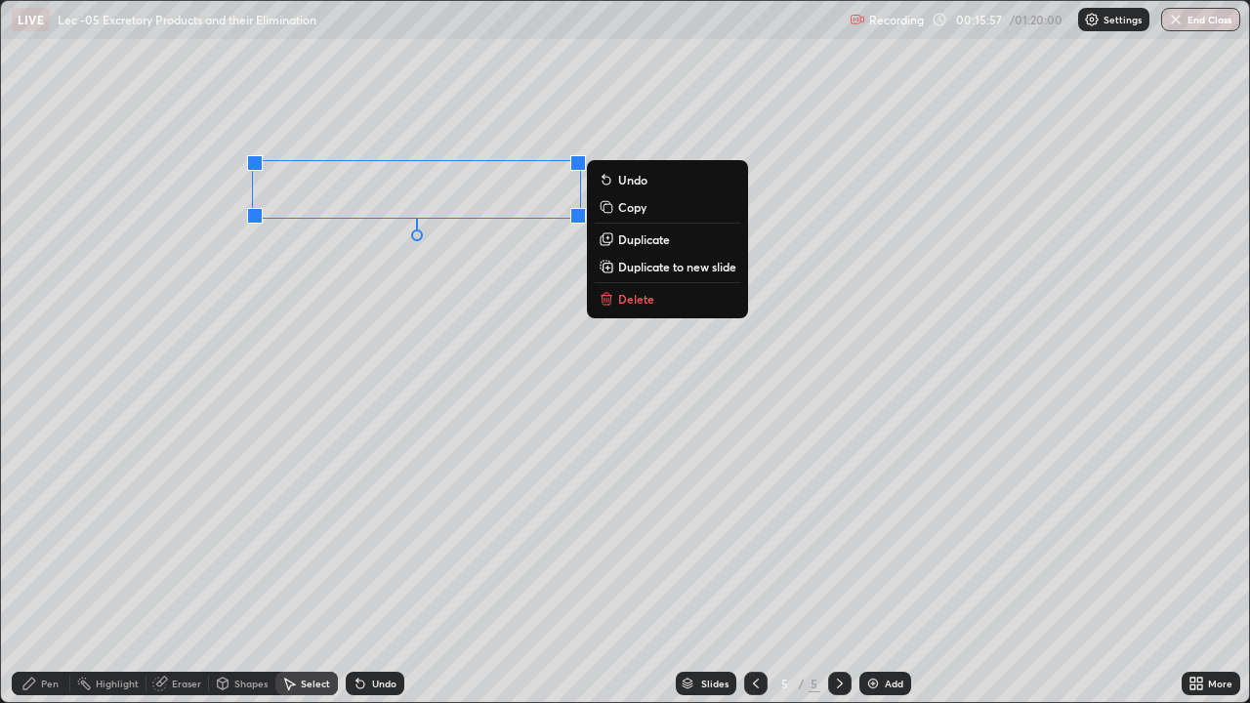
click at [317, 294] on div "0 ° Undo Copy Duplicate Duplicate to new slide Delete" at bounding box center [625, 351] width 1248 height 701
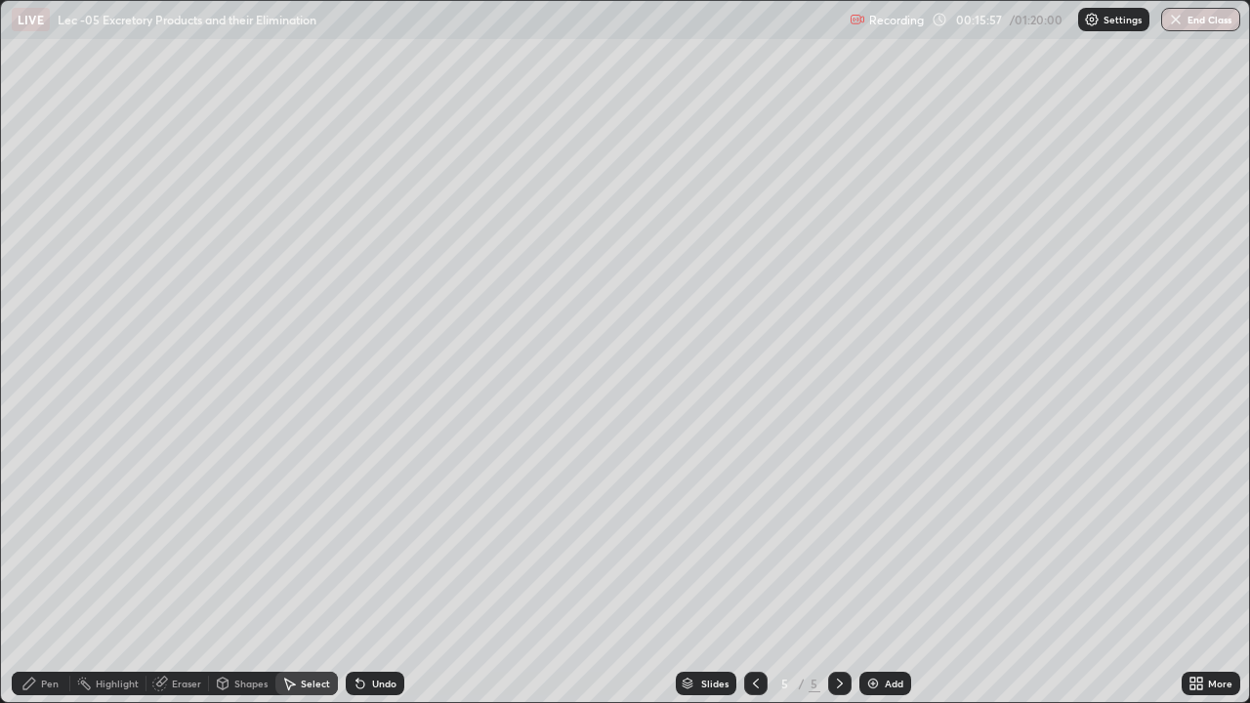
click at [40, 570] on div "Pen" at bounding box center [41, 683] width 59 height 23
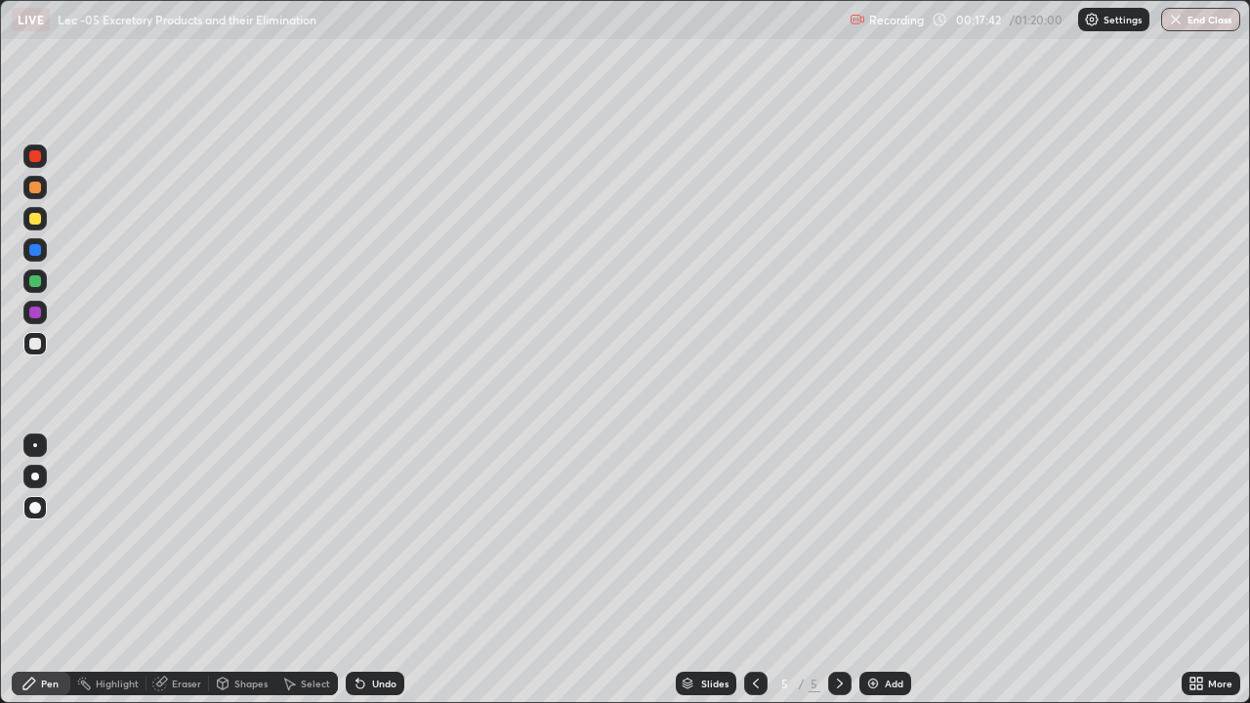
click at [481, 570] on div "Slides 5 / 5 Add" at bounding box center [792, 683] width 777 height 39
click at [473, 570] on div "Slides 5 / 5 Add" at bounding box center [792, 683] width 777 height 39
click at [366, 570] on div "Undo" at bounding box center [375, 683] width 59 height 23
click at [367, 570] on div "Undo" at bounding box center [375, 683] width 59 height 23
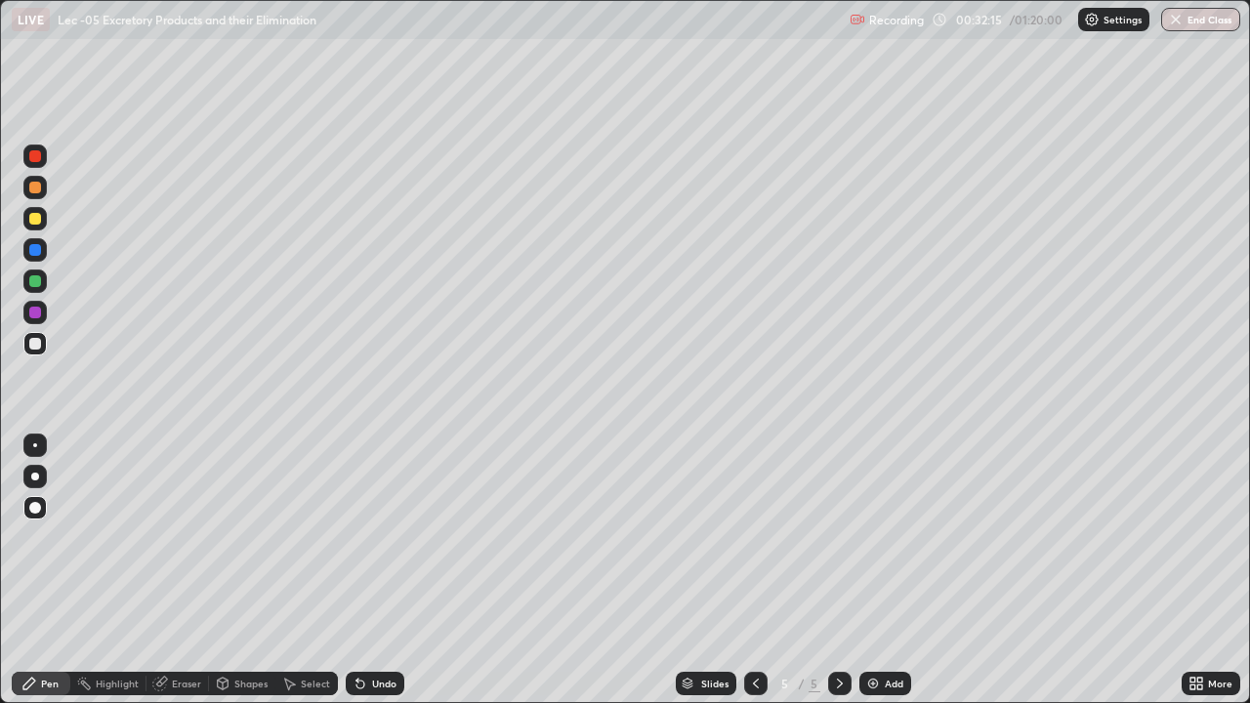
click at [163, 570] on icon at bounding box center [159, 684] width 13 height 13
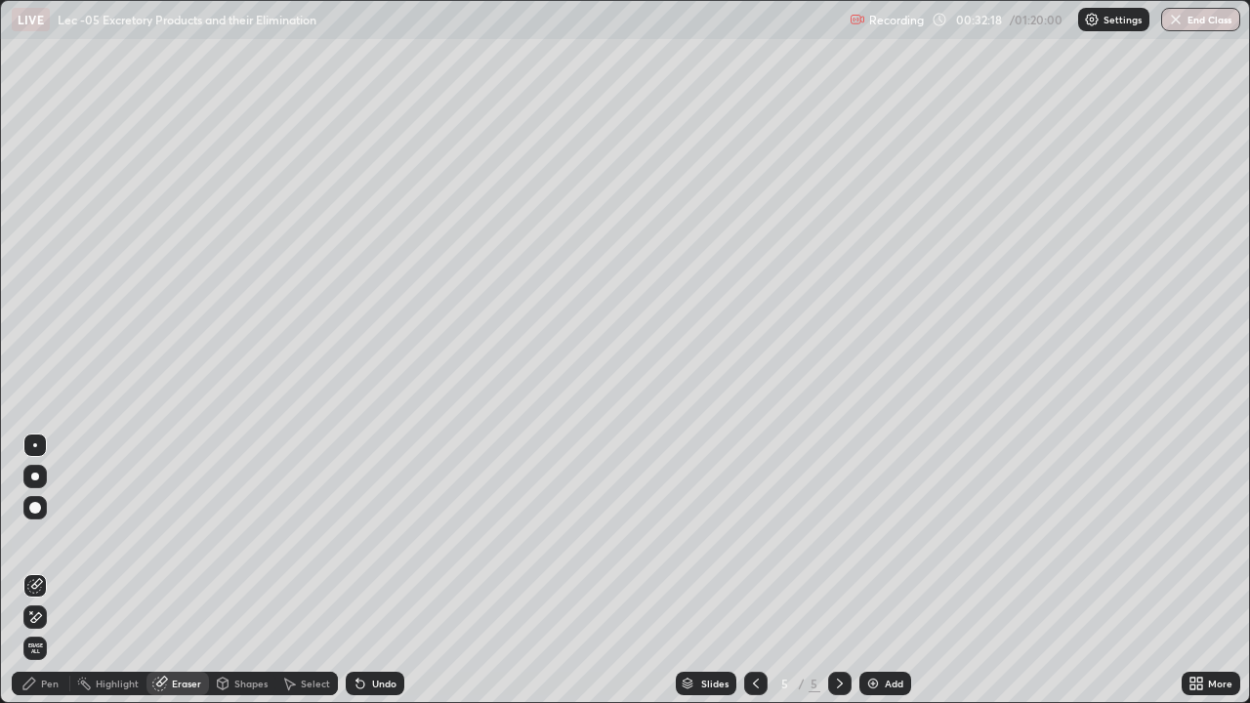
click at [31, 570] on icon at bounding box center [29, 684] width 16 height 16
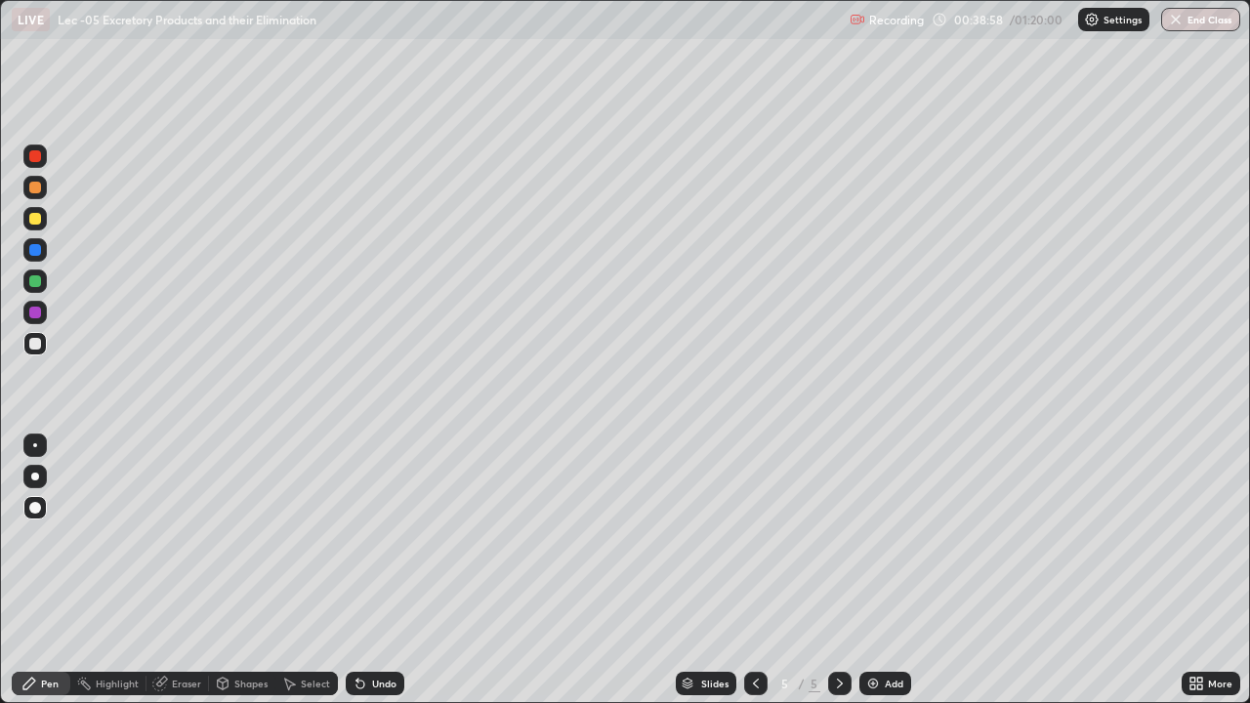
click at [865, 570] on img at bounding box center [873, 684] width 16 height 16
click at [42, 220] on div at bounding box center [34, 218] width 23 height 23
click at [308, 570] on div "Select" at bounding box center [315, 684] width 29 height 10
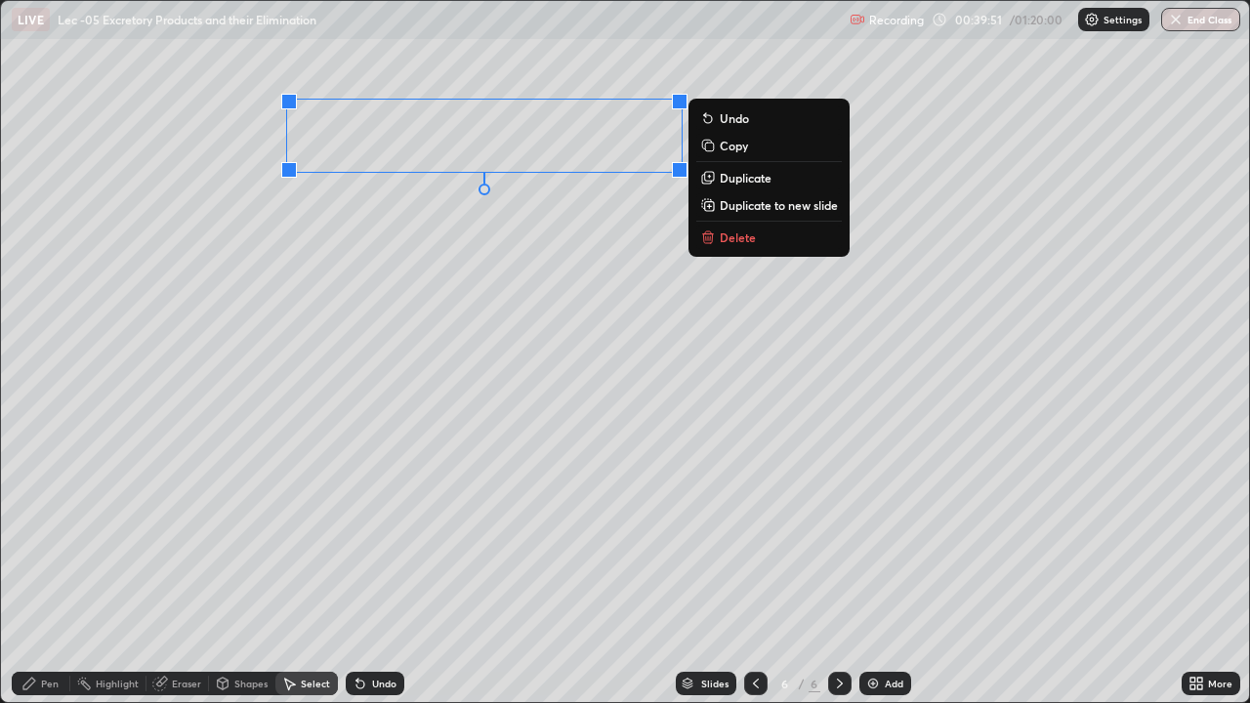
click at [33, 570] on icon at bounding box center [29, 684] width 16 height 16
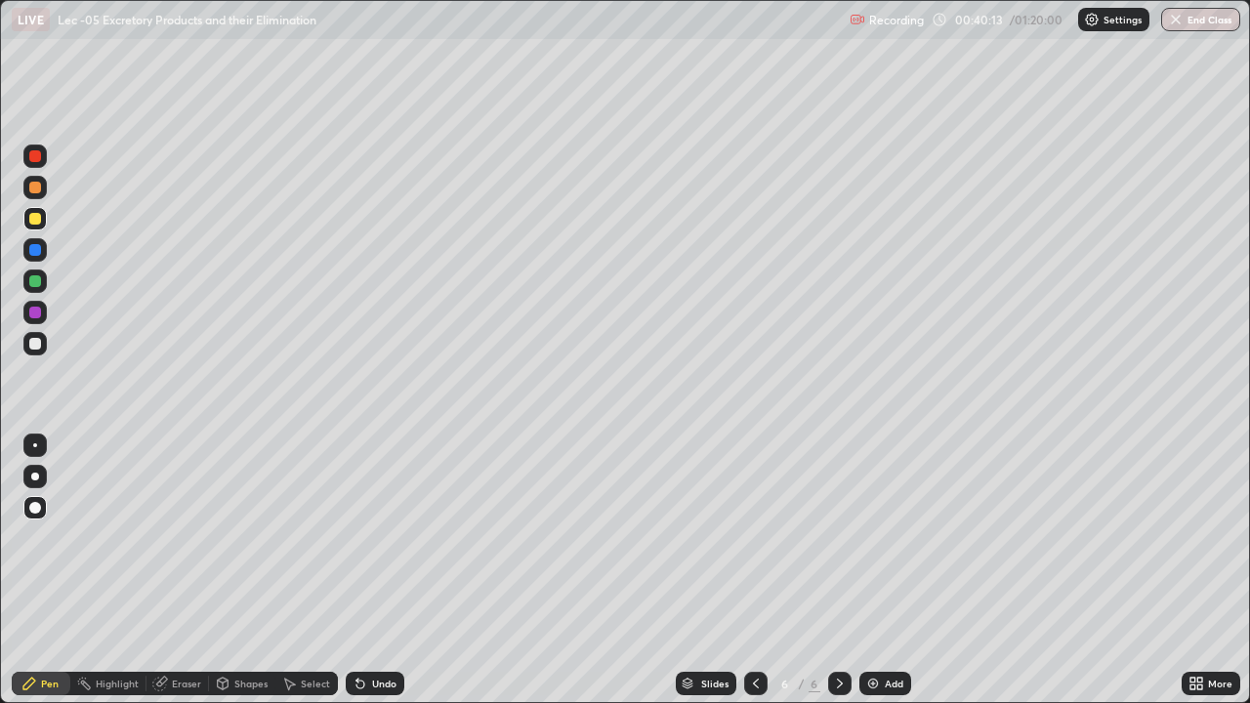
click at [302, 570] on div "Select" at bounding box center [315, 684] width 29 height 10
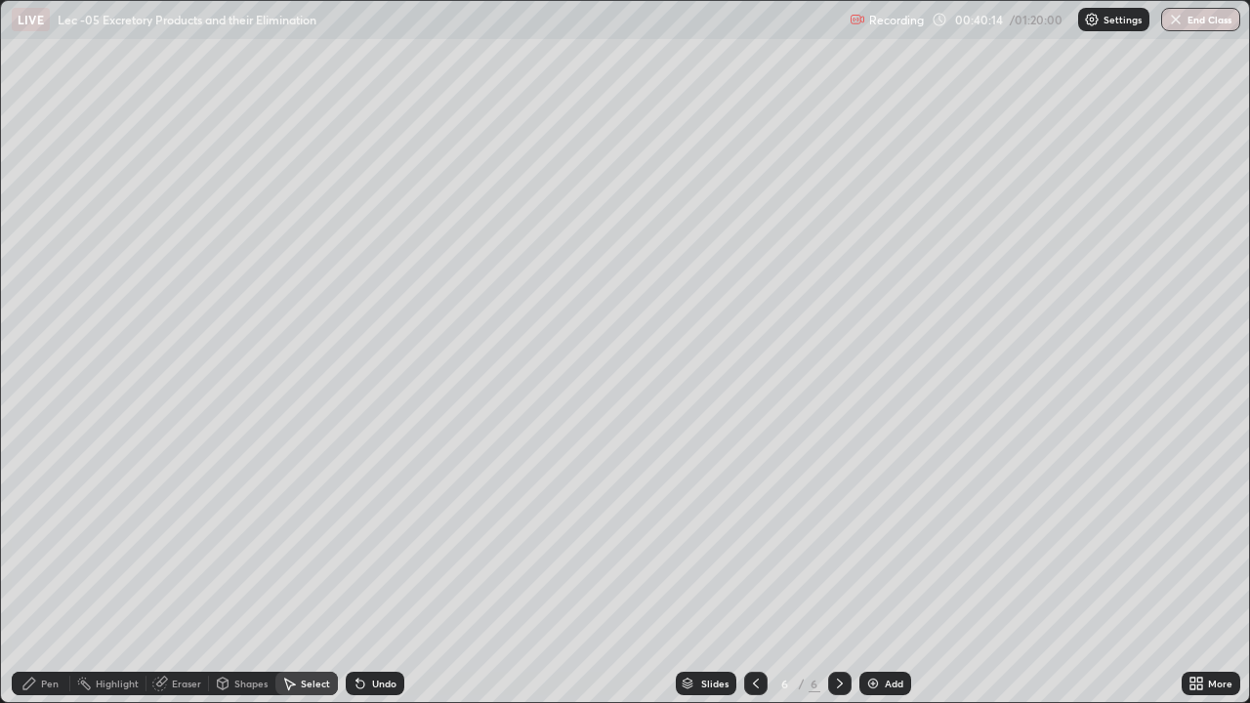
click at [304, 570] on div "Select" at bounding box center [315, 684] width 29 height 10
click at [359, 570] on icon at bounding box center [360, 685] width 8 height 8
click at [364, 570] on icon at bounding box center [361, 684] width 16 height 16
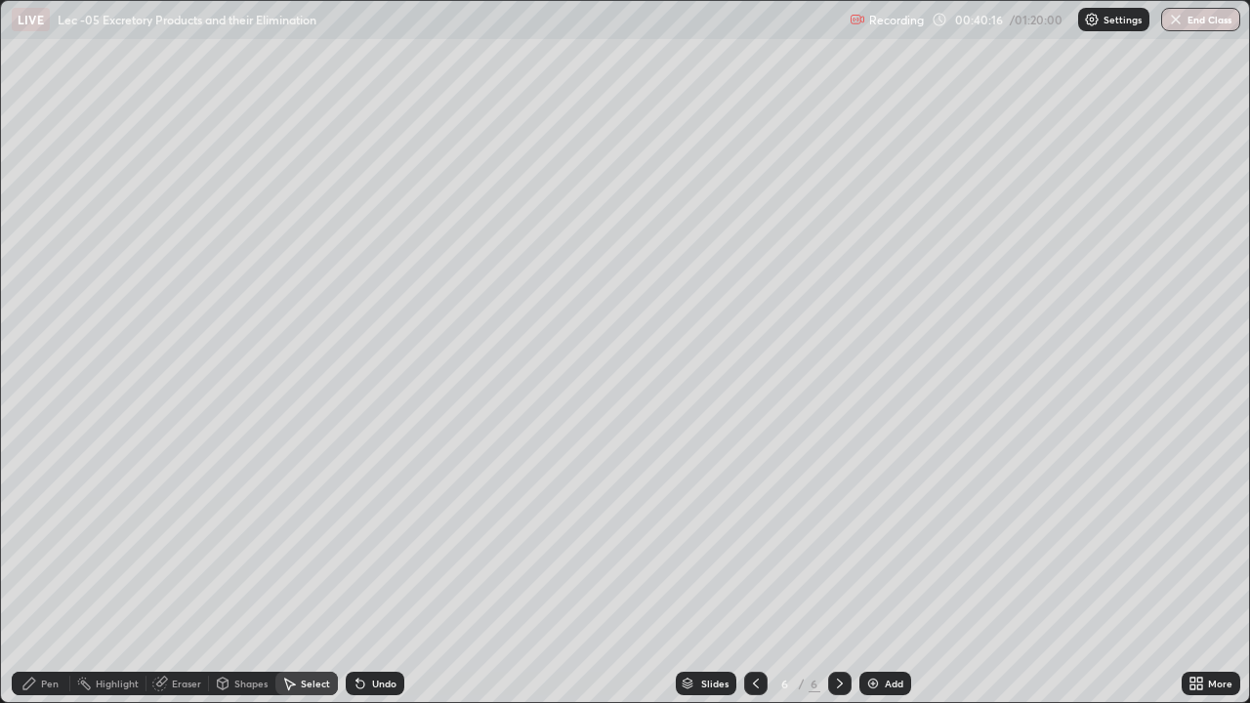
click at [364, 570] on icon at bounding box center [361, 684] width 16 height 16
click at [747, 493] on div "0 ° Undo Copy Duplicate Duplicate to new slide Delete" at bounding box center [625, 351] width 1248 height 701
click at [44, 570] on div "Pen" at bounding box center [50, 684] width 18 height 10
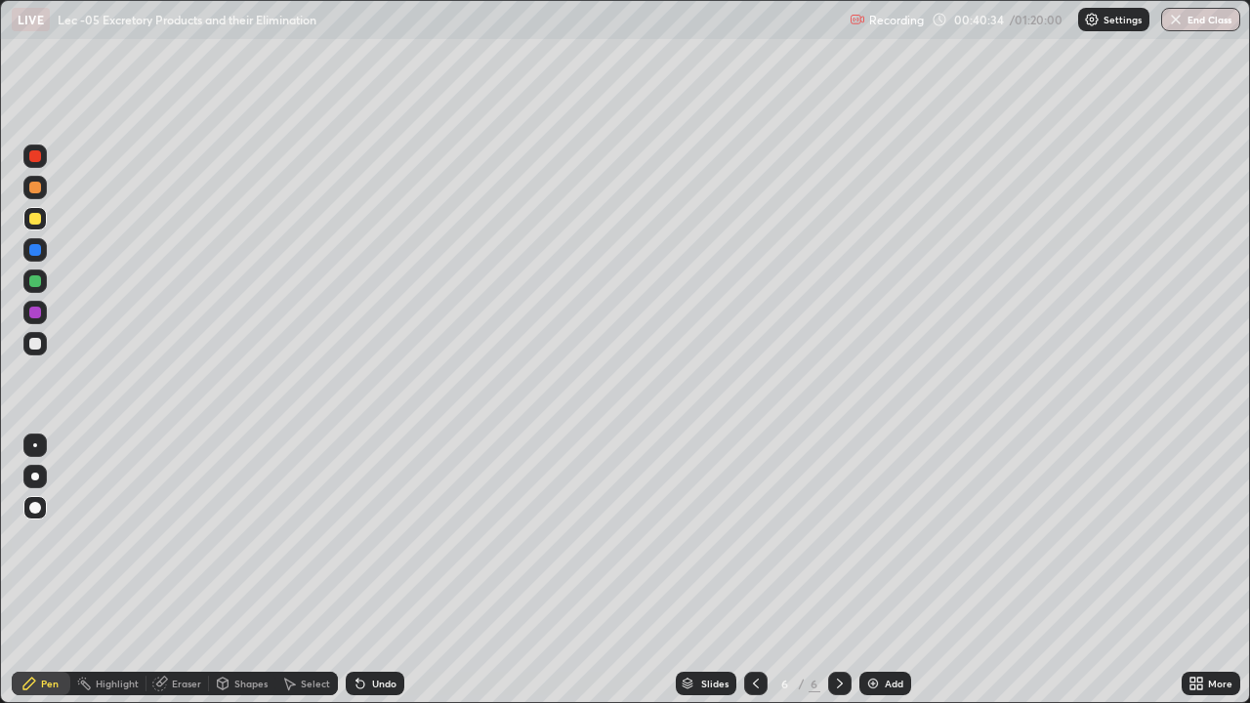
click at [35, 345] on div at bounding box center [35, 344] width 12 height 12
click at [869, 570] on img at bounding box center [873, 684] width 16 height 16
click at [43, 225] on div at bounding box center [34, 218] width 23 height 23
click at [299, 570] on div "Select" at bounding box center [306, 683] width 62 height 23
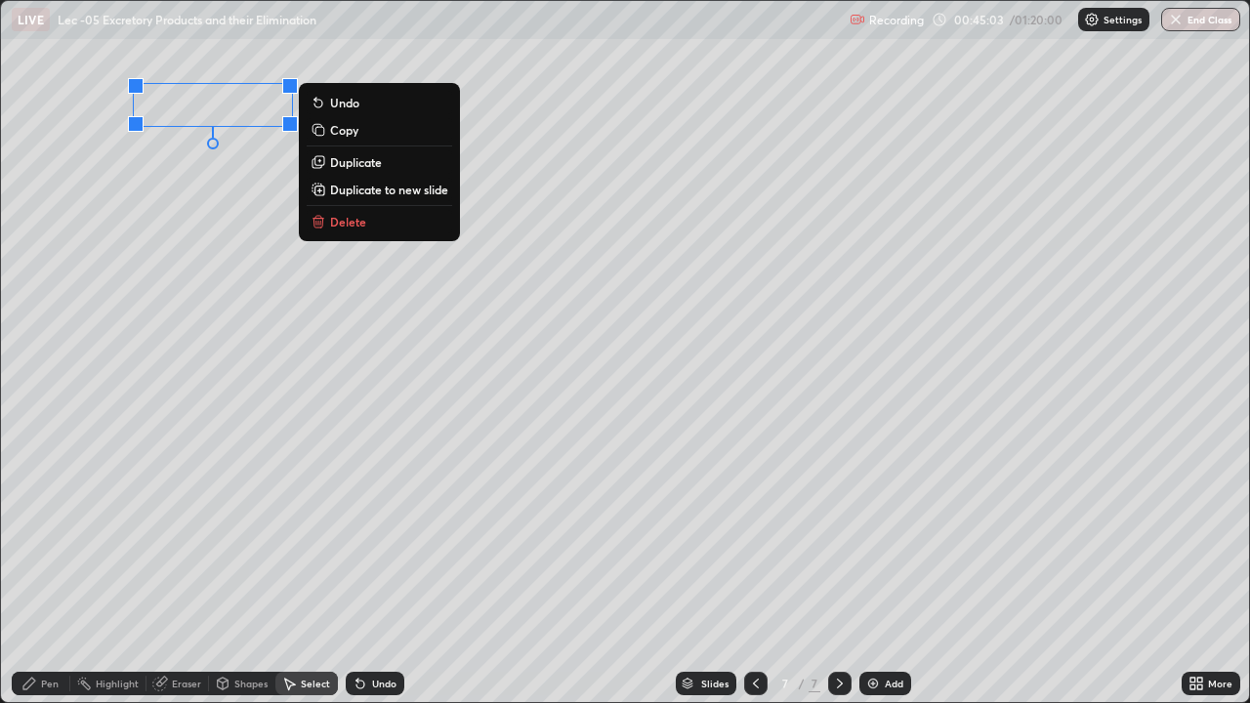
click at [96, 238] on div "0 ° Undo Copy Duplicate Duplicate to new slide Delete" at bounding box center [625, 351] width 1248 height 701
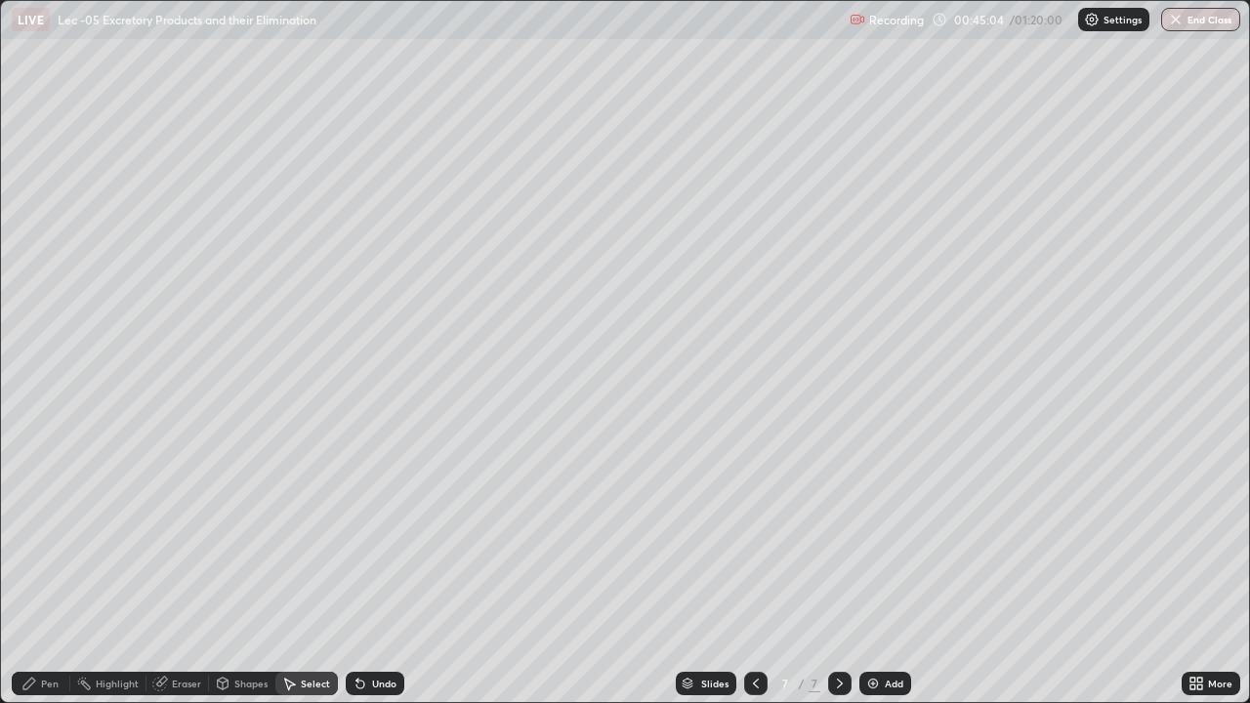
click at [33, 570] on div "Pen" at bounding box center [41, 683] width 59 height 23
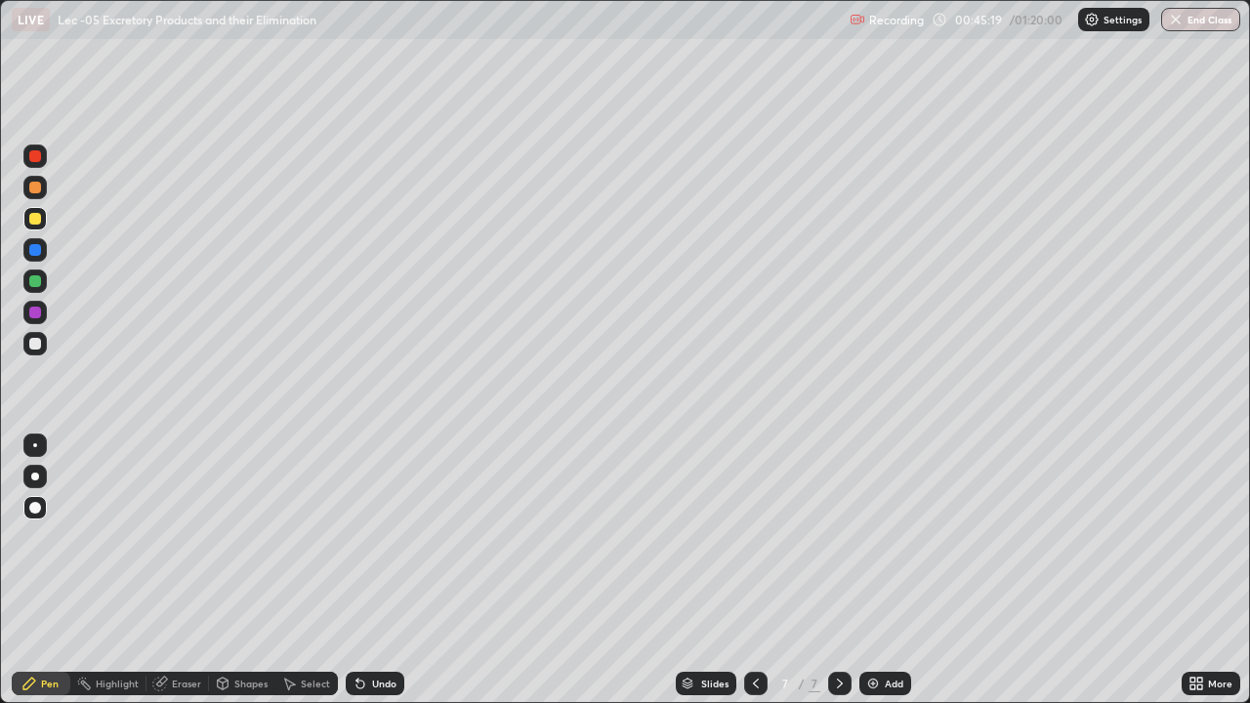
click at [292, 570] on icon at bounding box center [290, 685] width 11 height 12
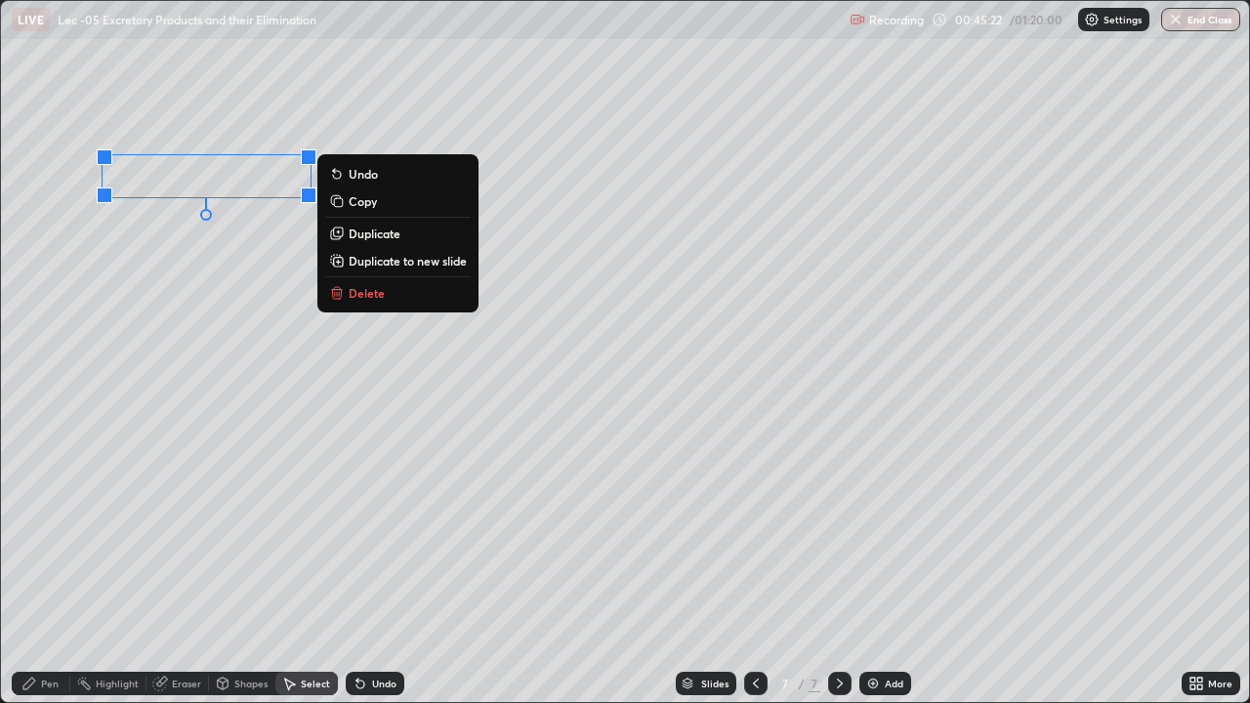
click at [137, 287] on div "0 ° Undo Copy Duplicate Duplicate to new slide Delete" at bounding box center [625, 351] width 1248 height 701
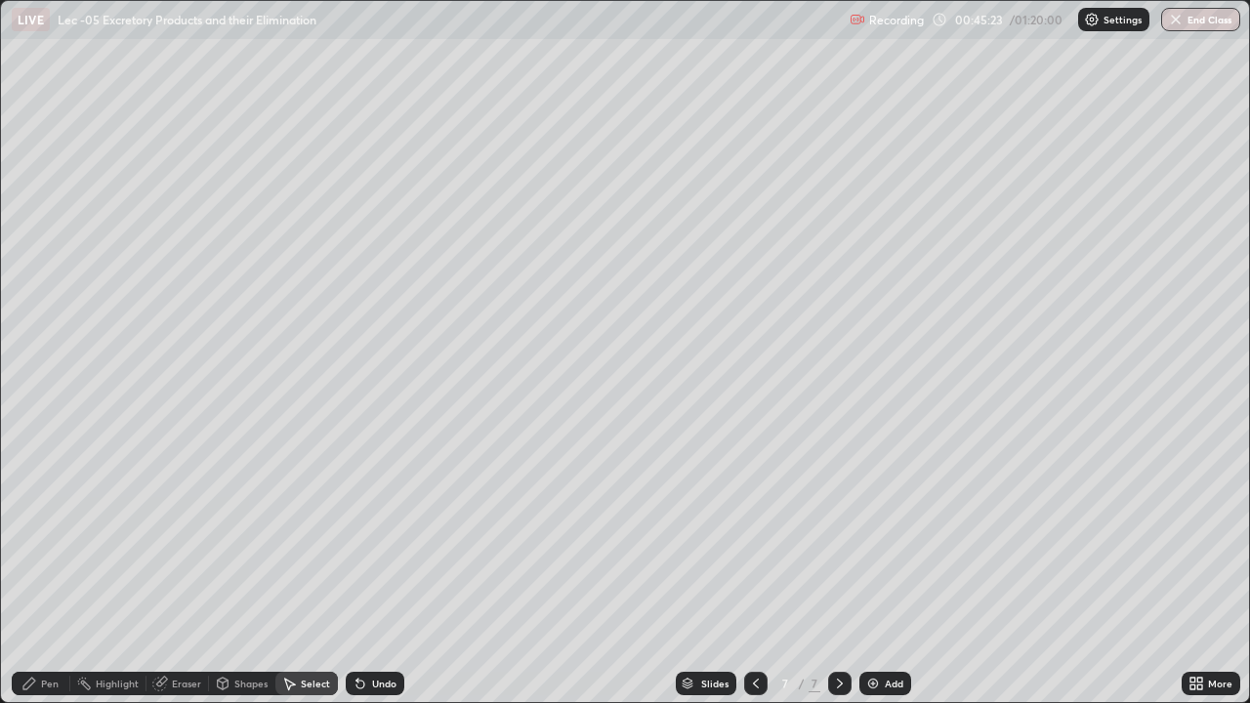
click at [31, 570] on icon at bounding box center [29, 684] width 12 height 12
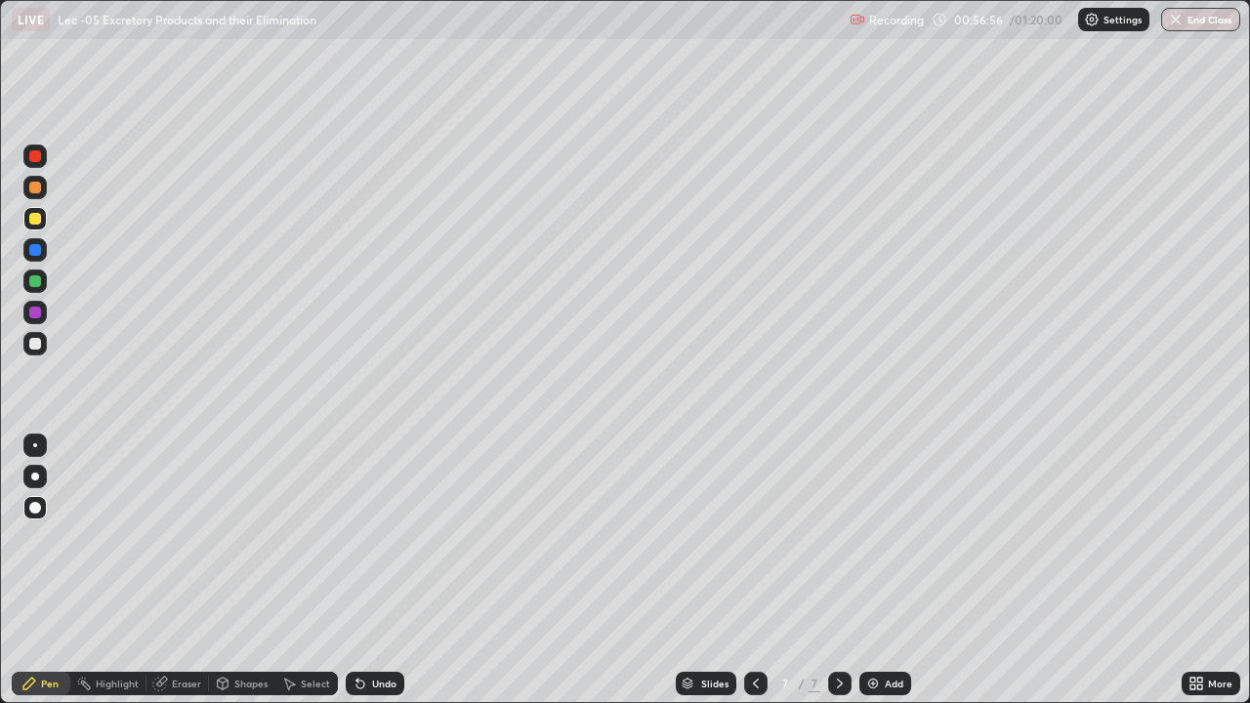
click at [176, 570] on div "Eraser" at bounding box center [186, 684] width 29 height 10
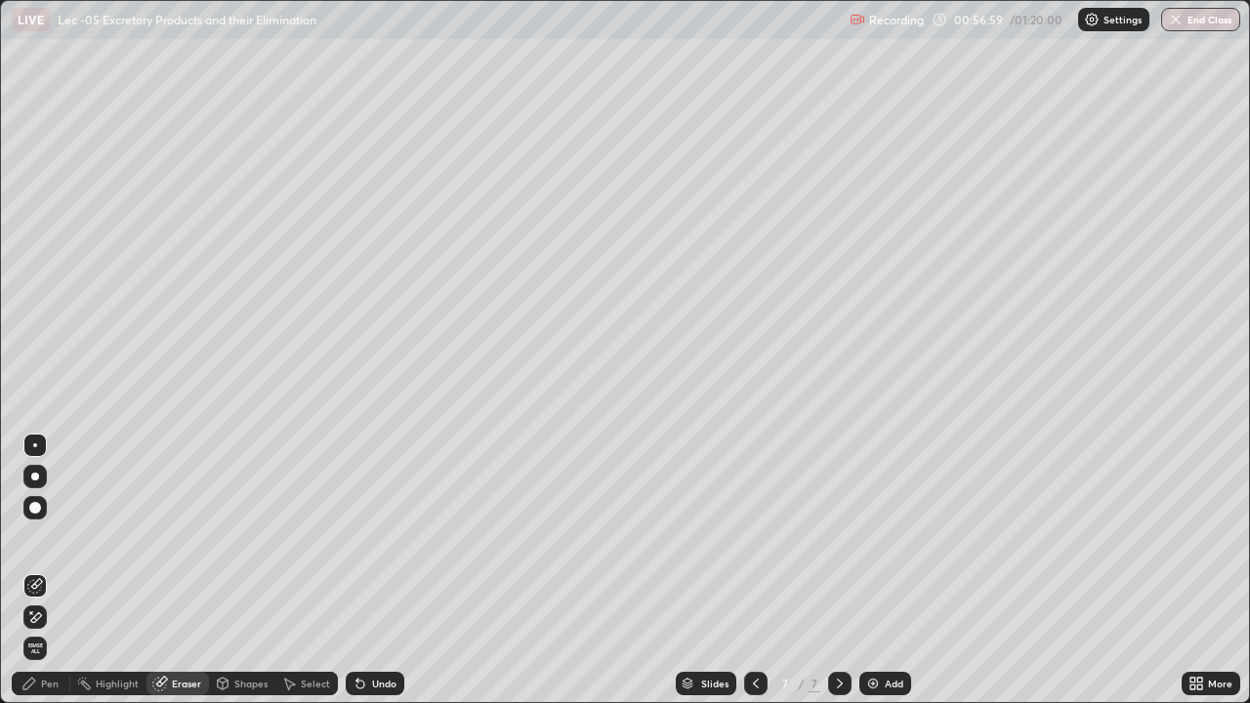
click at [40, 570] on div "Pen" at bounding box center [41, 683] width 59 height 23
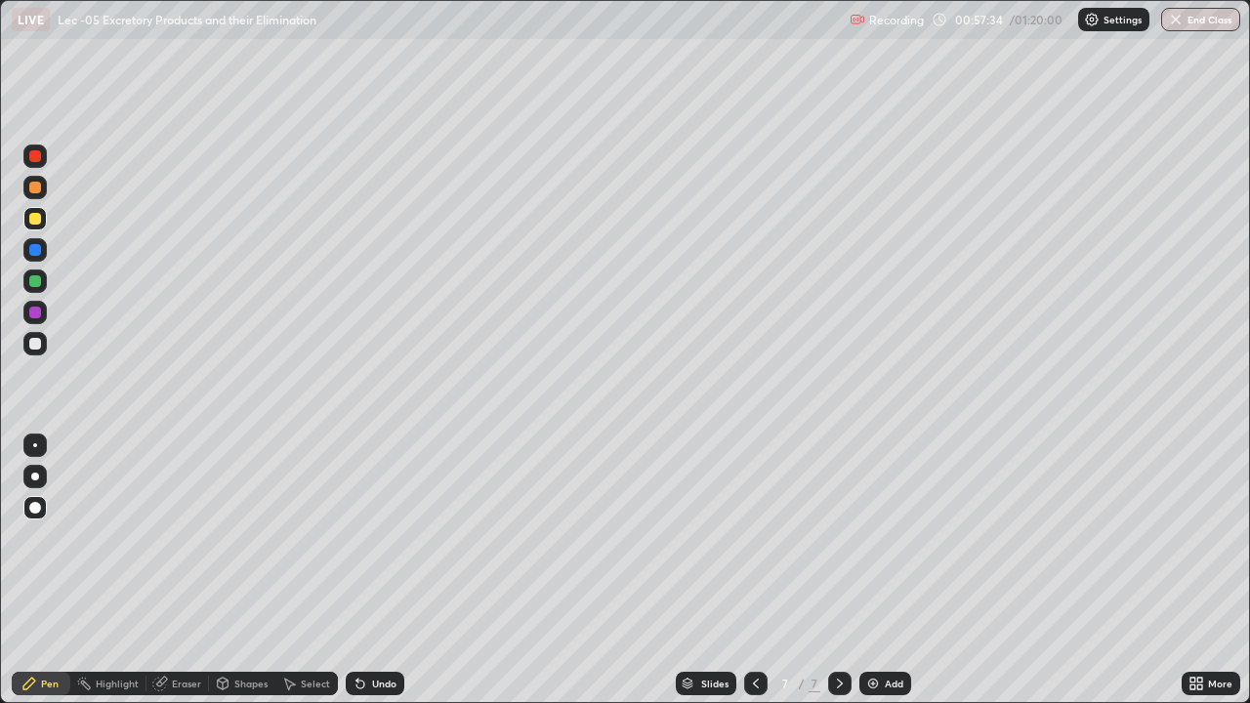
click at [170, 570] on div "Eraser" at bounding box center [177, 683] width 62 height 23
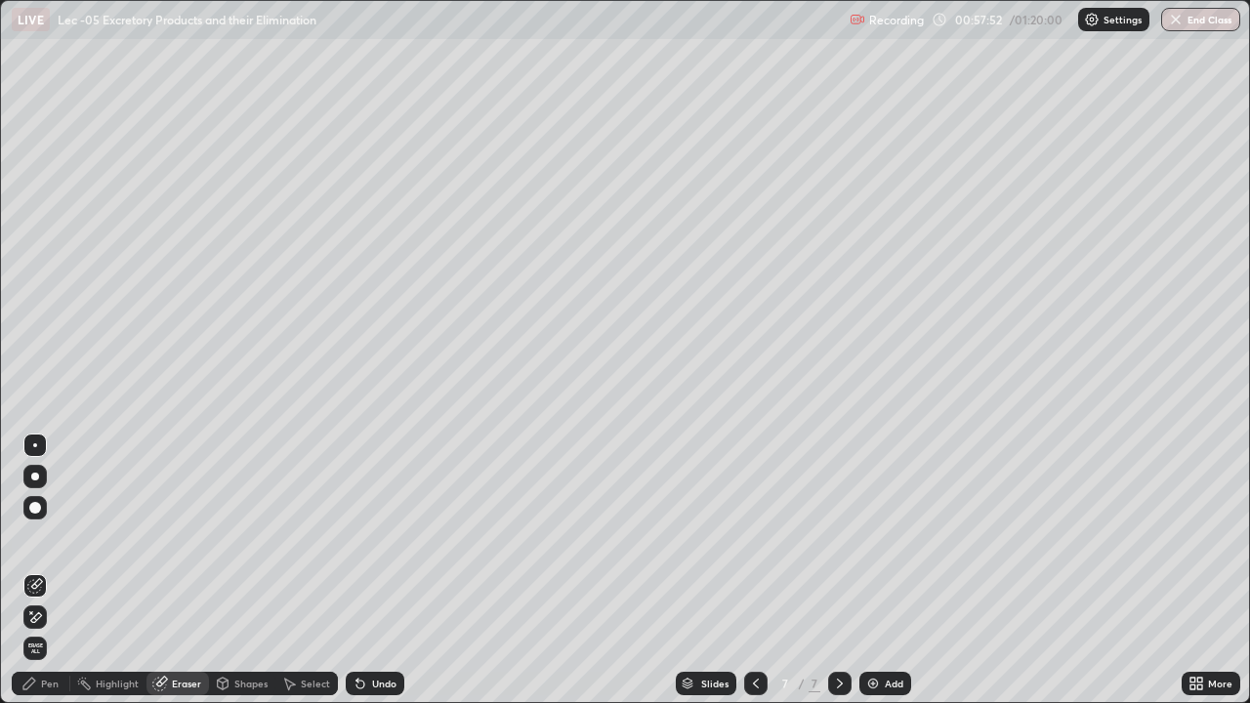
click at [49, 570] on div "Pen" at bounding box center [41, 683] width 59 height 23
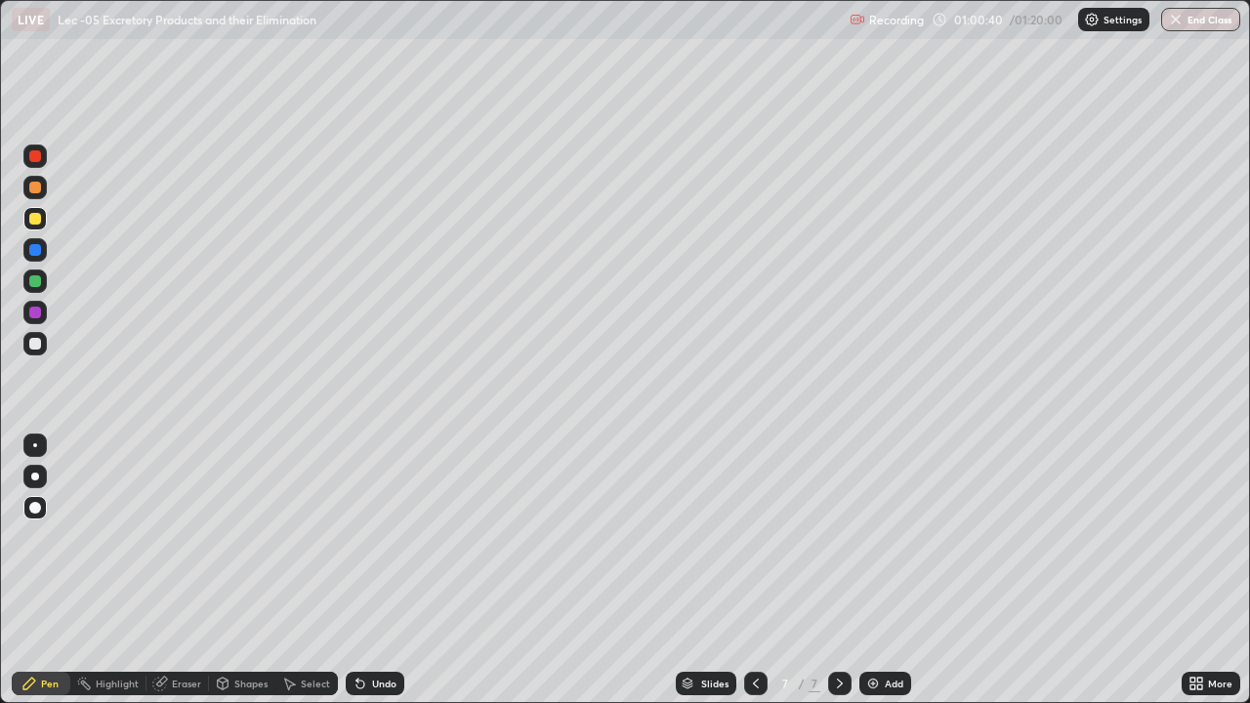
click at [866, 570] on img at bounding box center [873, 684] width 16 height 16
click at [34, 342] on div at bounding box center [35, 344] width 12 height 12
click at [35, 445] on div at bounding box center [35, 445] width 4 height 4
click at [234, 570] on div "Shapes" at bounding box center [250, 684] width 33 height 10
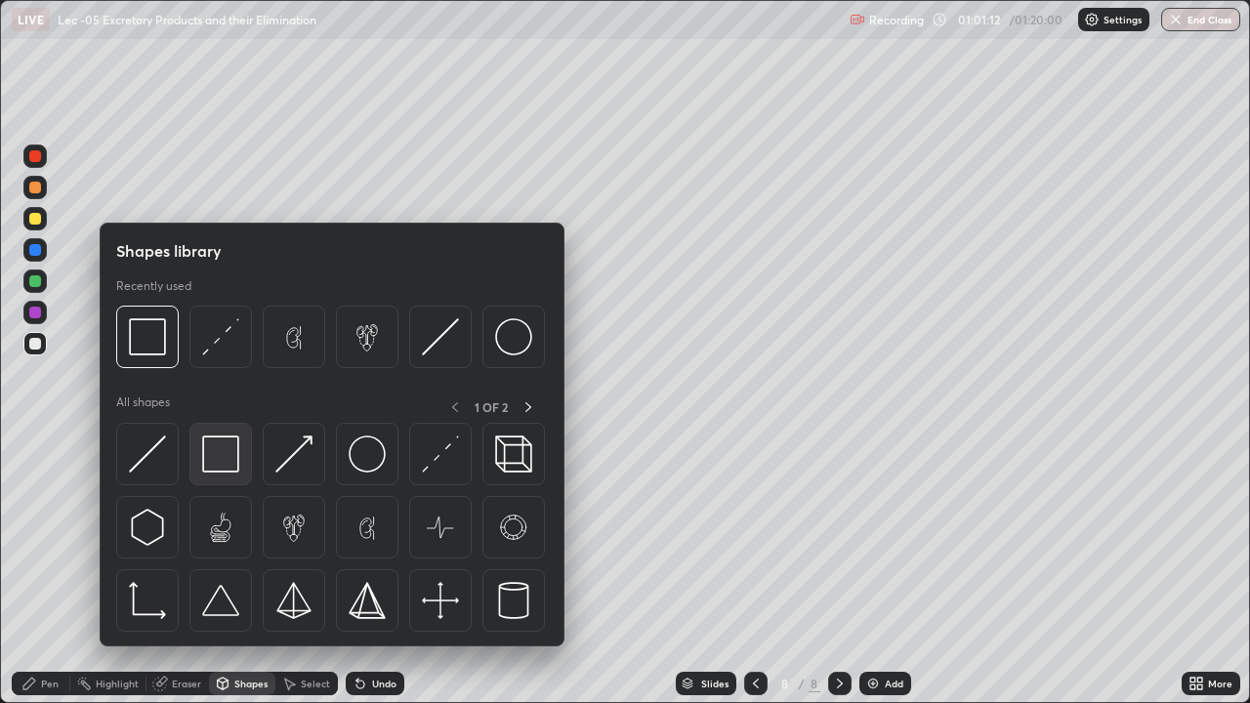
click at [225, 454] on img at bounding box center [220, 454] width 37 height 37
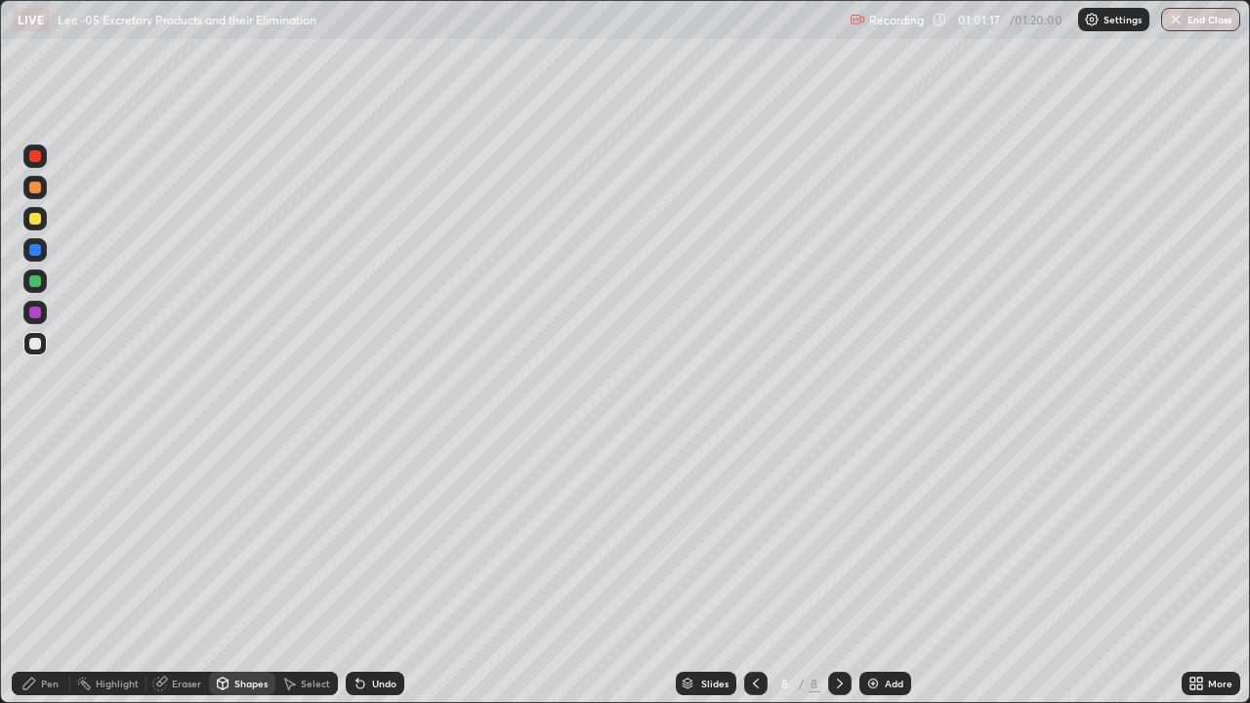
click at [49, 570] on div "Pen" at bounding box center [50, 684] width 18 height 10
click at [234, 570] on div "Shapes" at bounding box center [250, 684] width 33 height 10
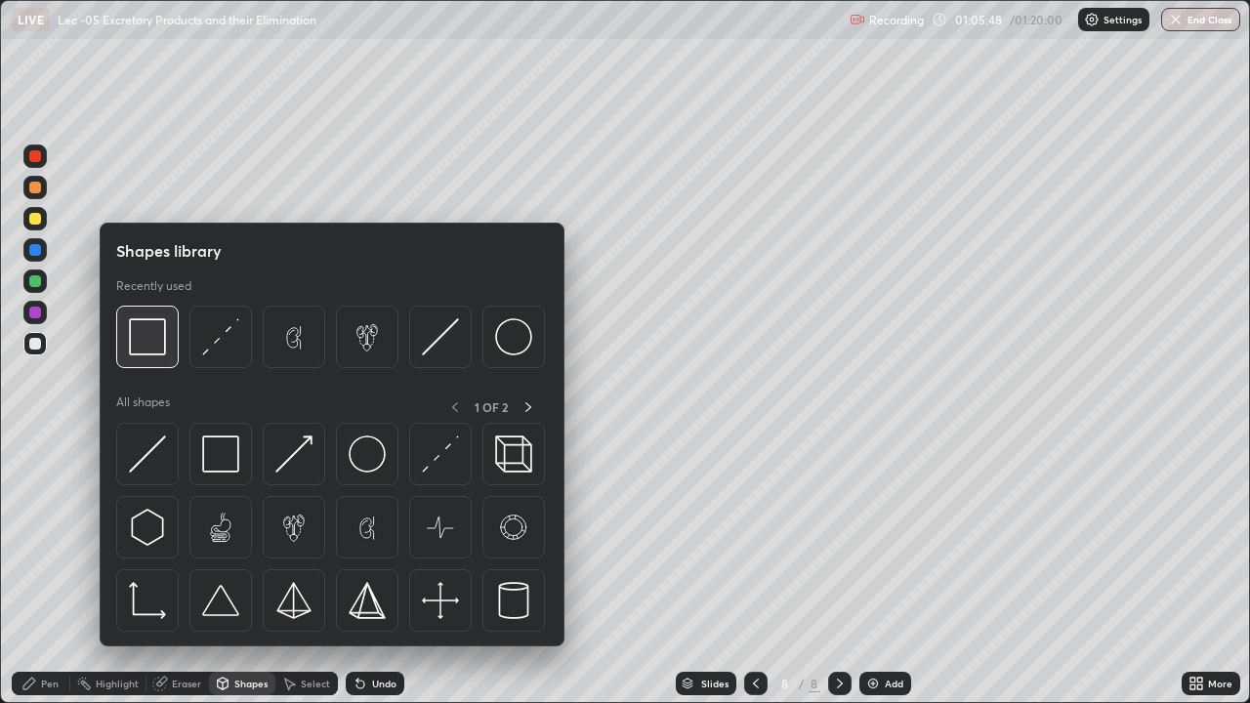
click at [159, 349] on img at bounding box center [147, 336] width 37 height 37
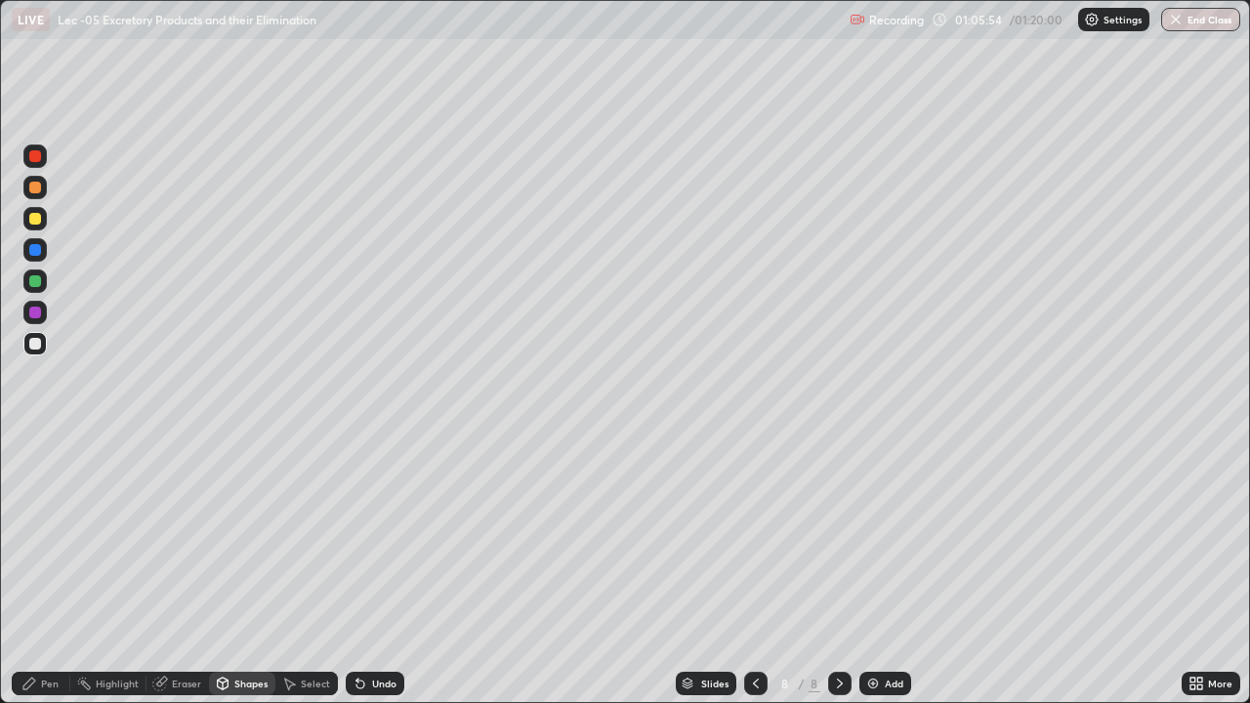
click at [357, 570] on icon at bounding box center [360, 685] width 8 height 8
click at [45, 570] on div "Pen" at bounding box center [41, 683] width 59 height 23
click at [372, 570] on div "Undo" at bounding box center [384, 684] width 24 height 10
click at [186, 570] on div "Eraser" at bounding box center [186, 684] width 29 height 10
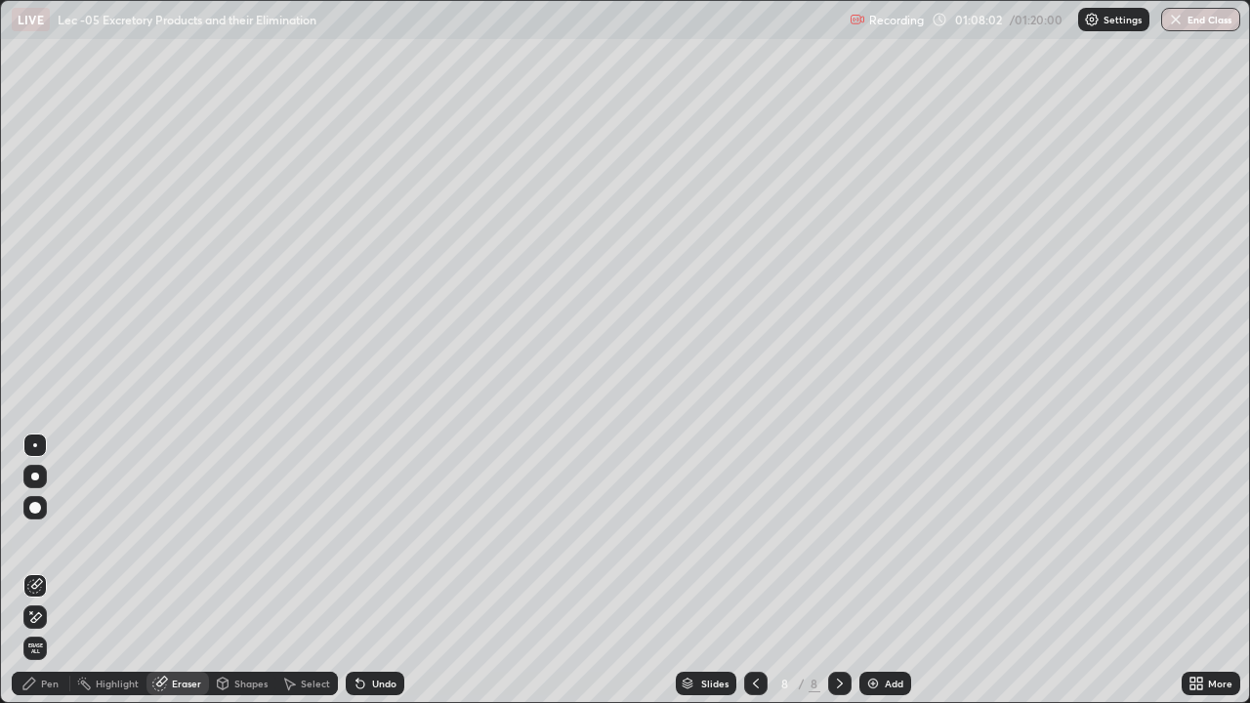
click at [42, 570] on div "Pen" at bounding box center [41, 683] width 59 height 23
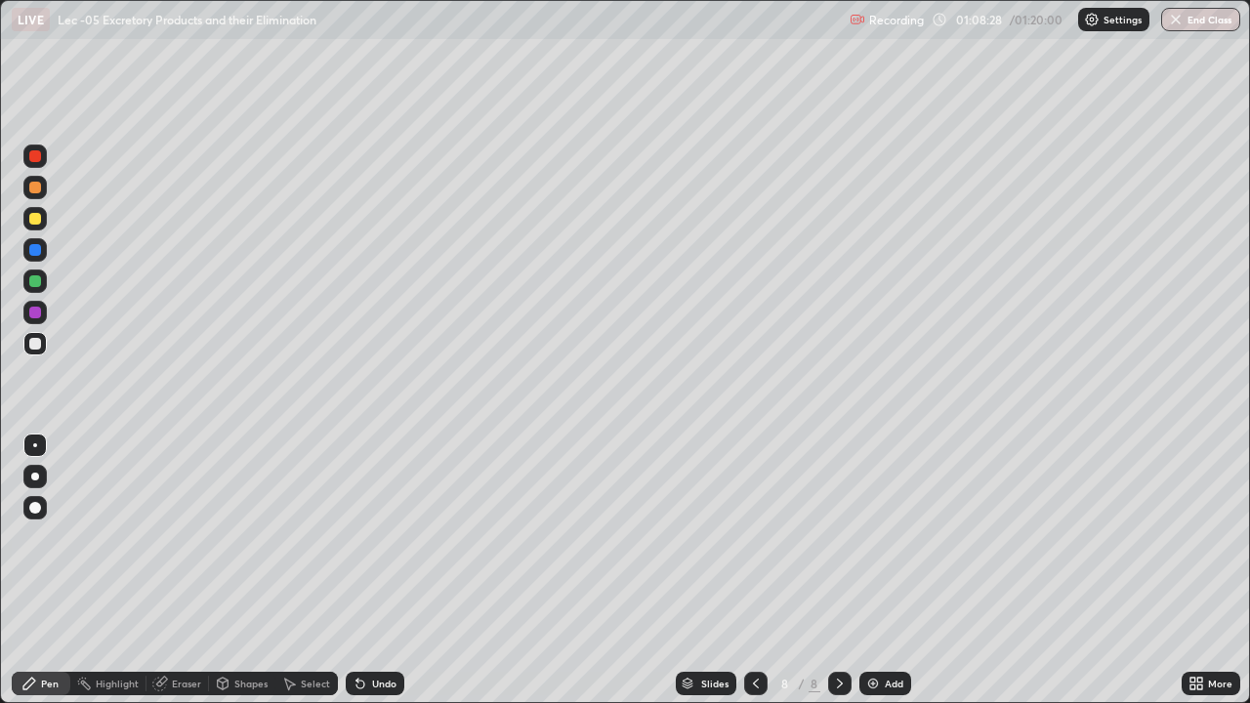
click at [167, 570] on icon at bounding box center [160, 684] width 16 height 16
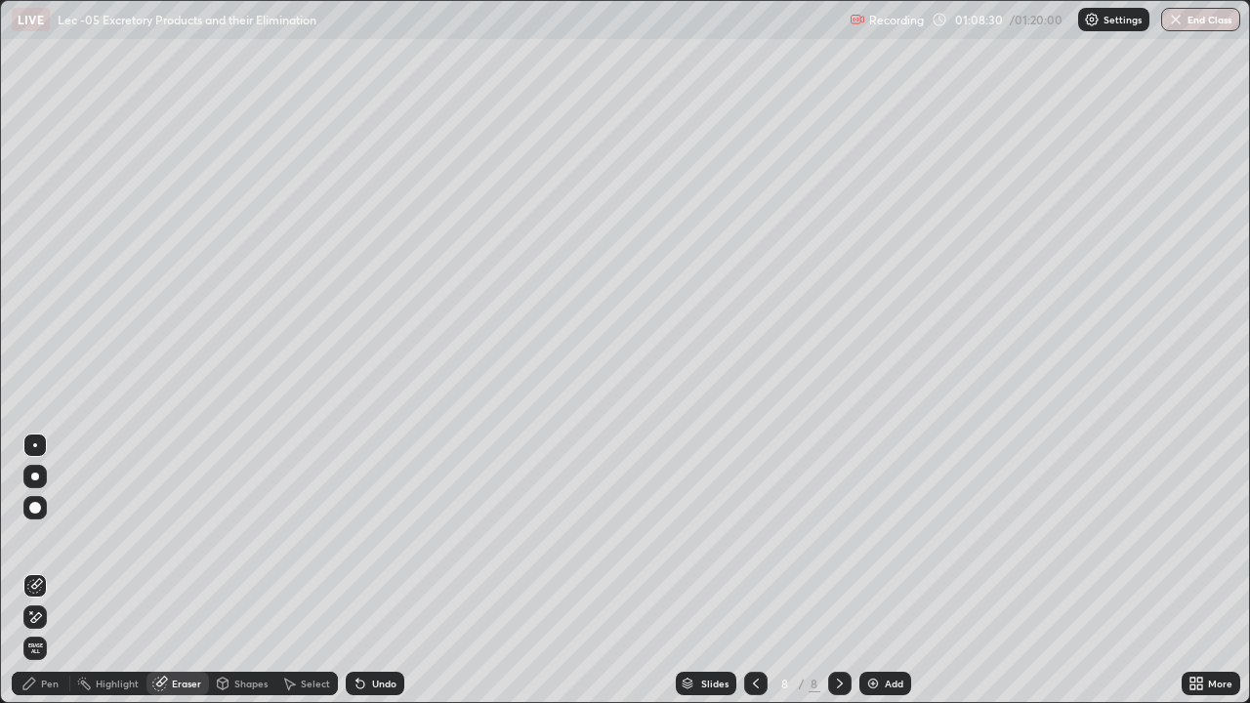
click at [34, 570] on icon at bounding box center [29, 684] width 16 height 16
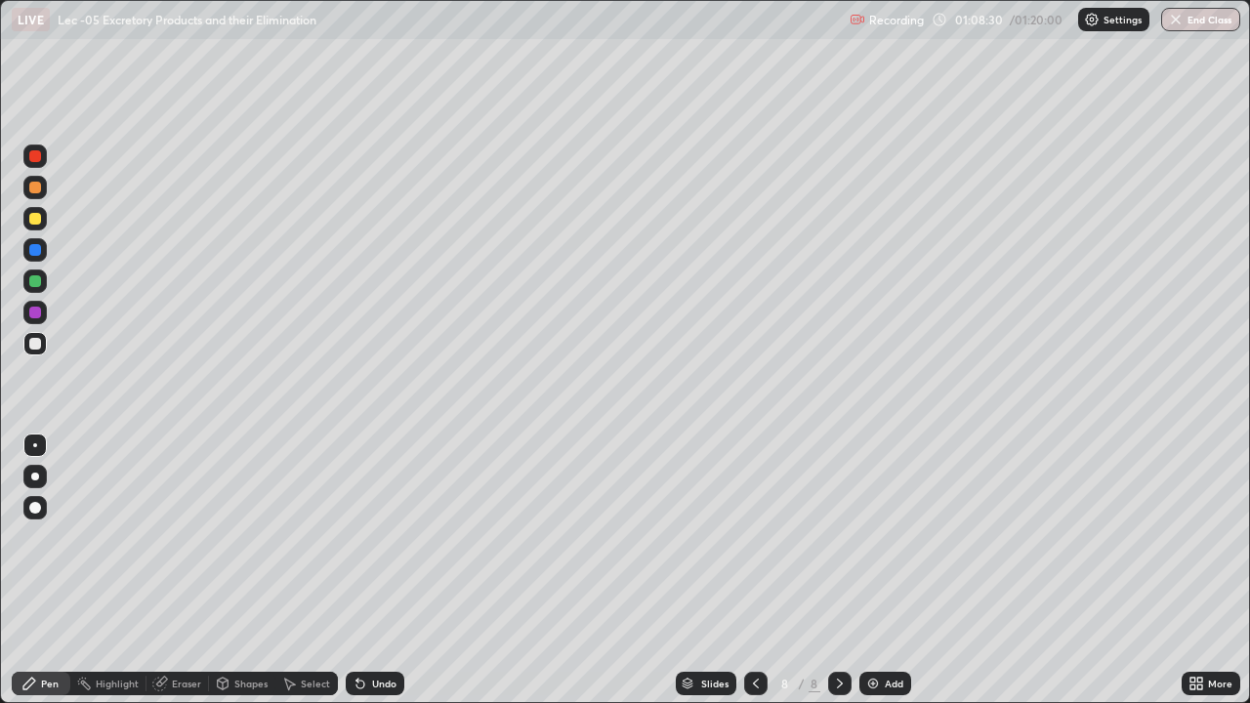
click at [42, 320] on div at bounding box center [34, 312] width 23 height 23
click at [455, 570] on div "Slides 8 / 8 Add" at bounding box center [792, 683] width 777 height 39
click at [475, 570] on div "Slides 8 / 8 Add" at bounding box center [792, 683] width 777 height 39
click at [491, 570] on div "Slides 8 / 8 Add" at bounding box center [792, 683] width 777 height 39
click at [488, 570] on div "Slides 8 / 8 Add" at bounding box center [792, 683] width 777 height 39
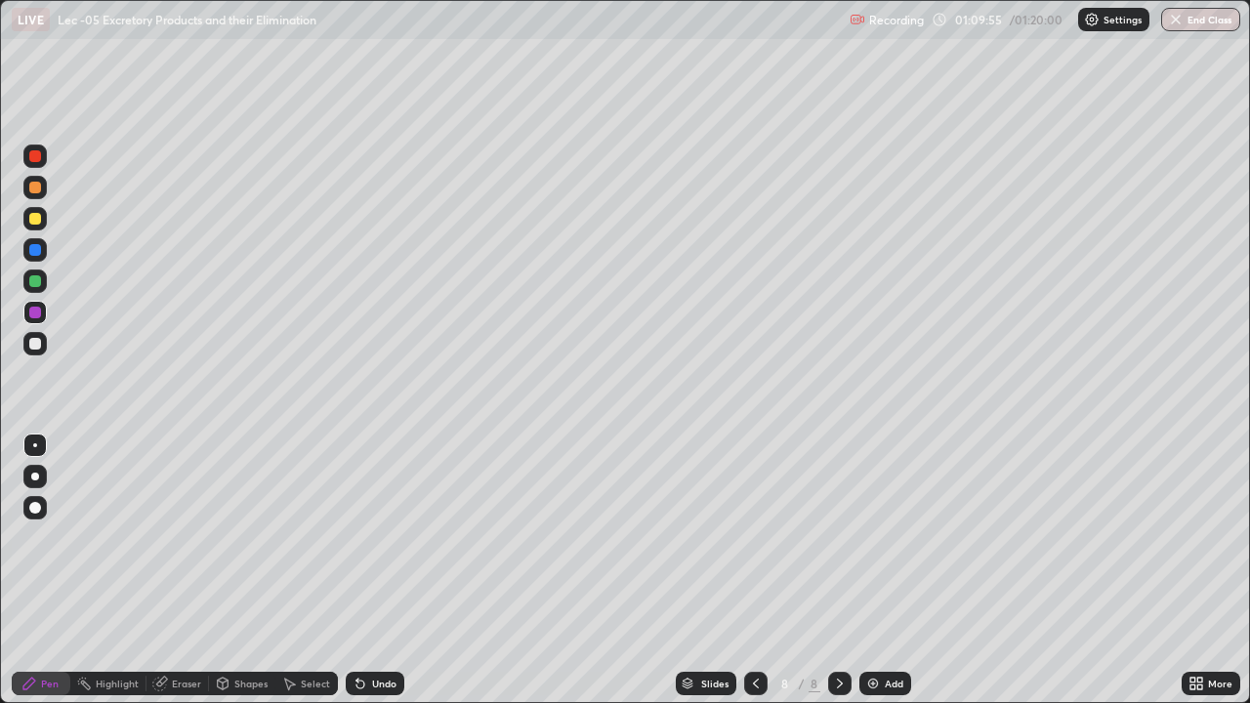
click at [228, 570] on div "Shapes" at bounding box center [242, 683] width 66 height 23
click at [360, 570] on div "Undo" at bounding box center [371, 683] width 66 height 39
click at [873, 570] on img at bounding box center [873, 684] width 16 height 16
click at [754, 570] on icon at bounding box center [756, 684] width 16 height 16
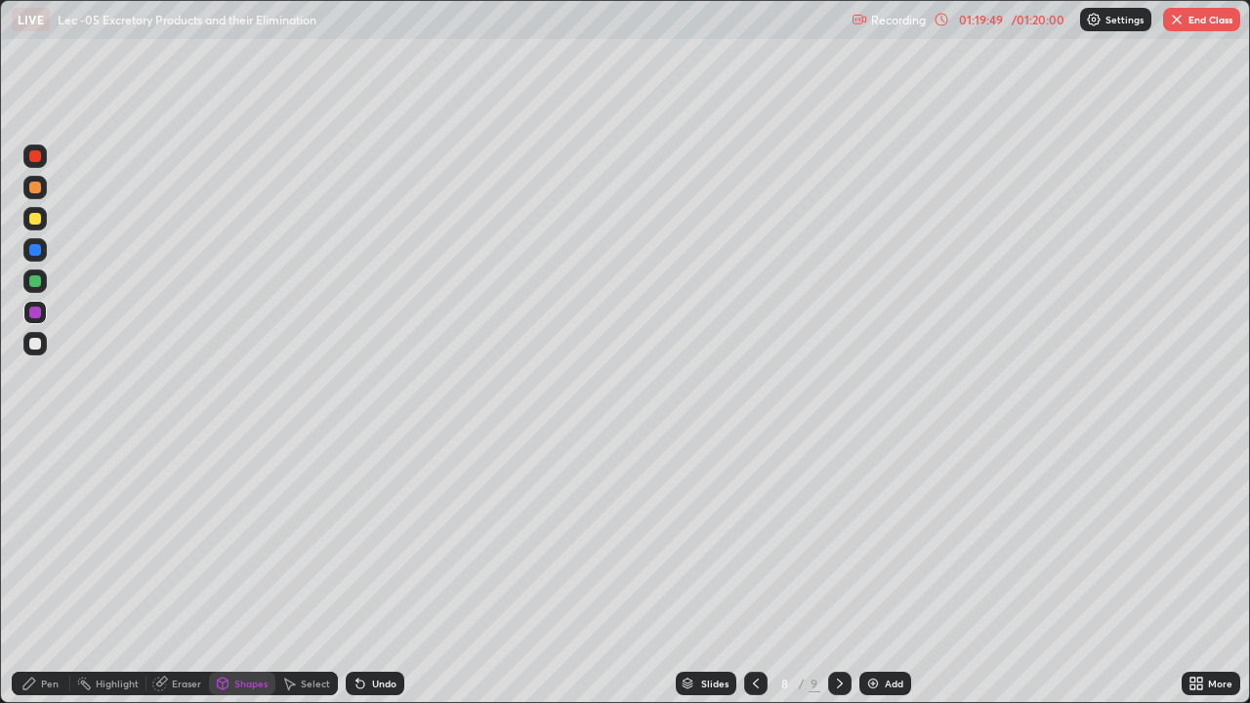
click at [1192, 570] on icon at bounding box center [1192, 687] width 5 height 5
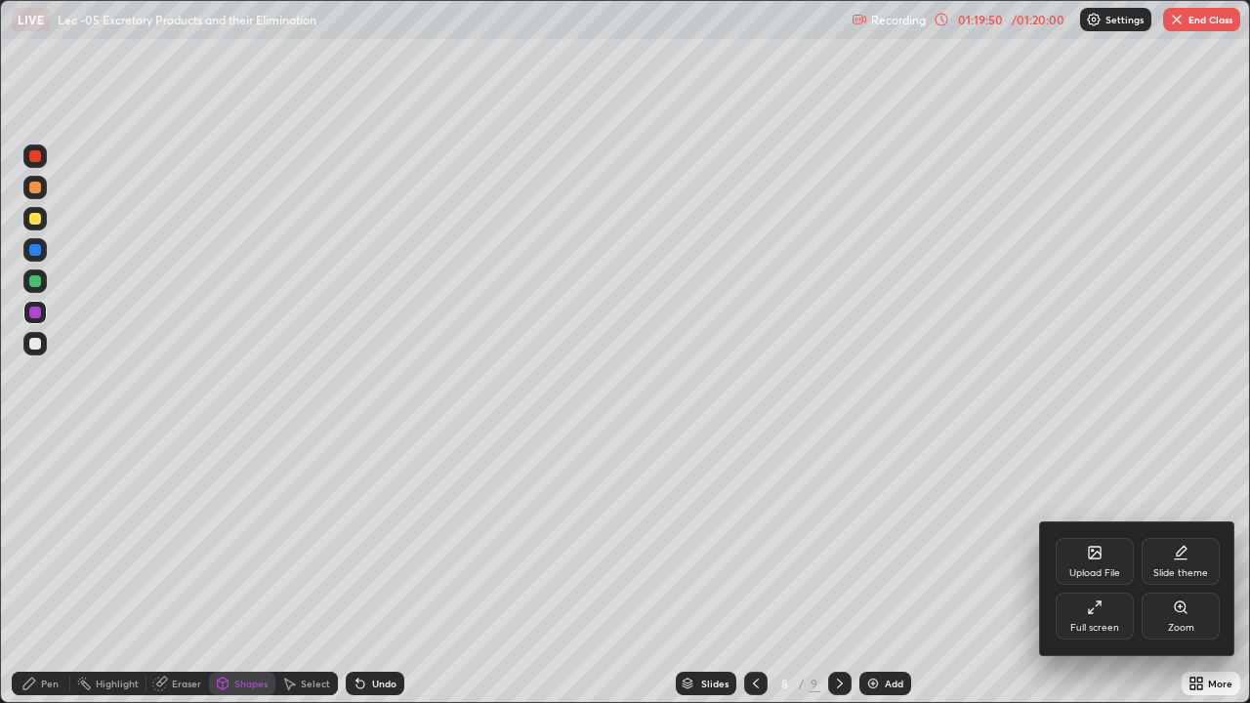
click at [1110, 570] on div "Full screen" at bounding box center [1095, 616] width 78 height 47
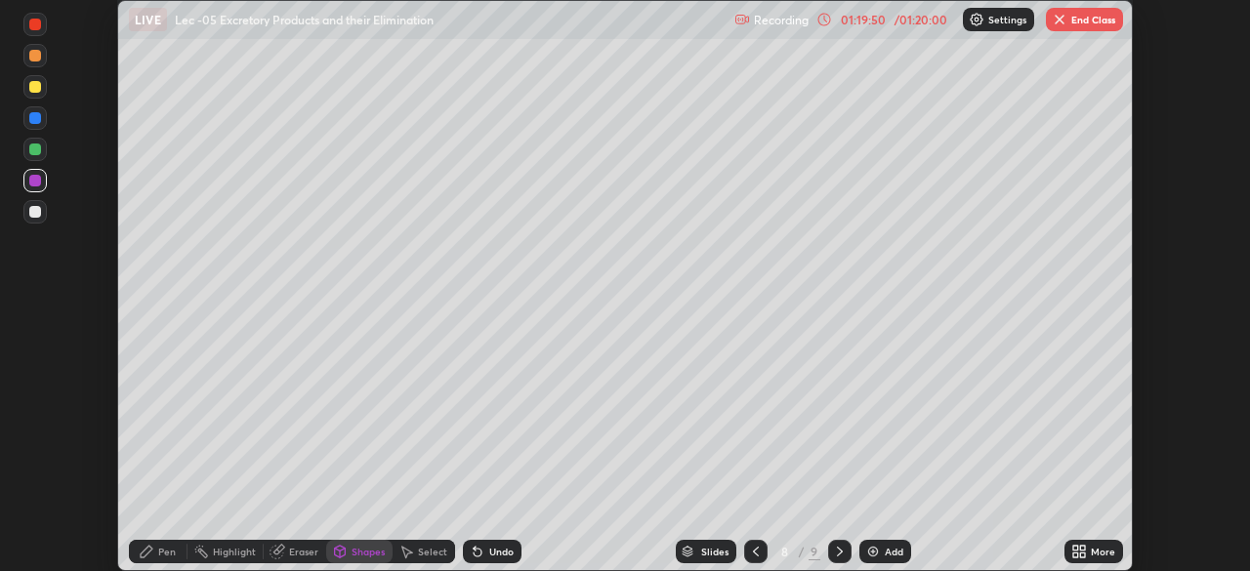
scroll to position [97080, 96401]
click at [1068, 24] on button "End Class" at bounding box center [1084, 19] width 77 height 23
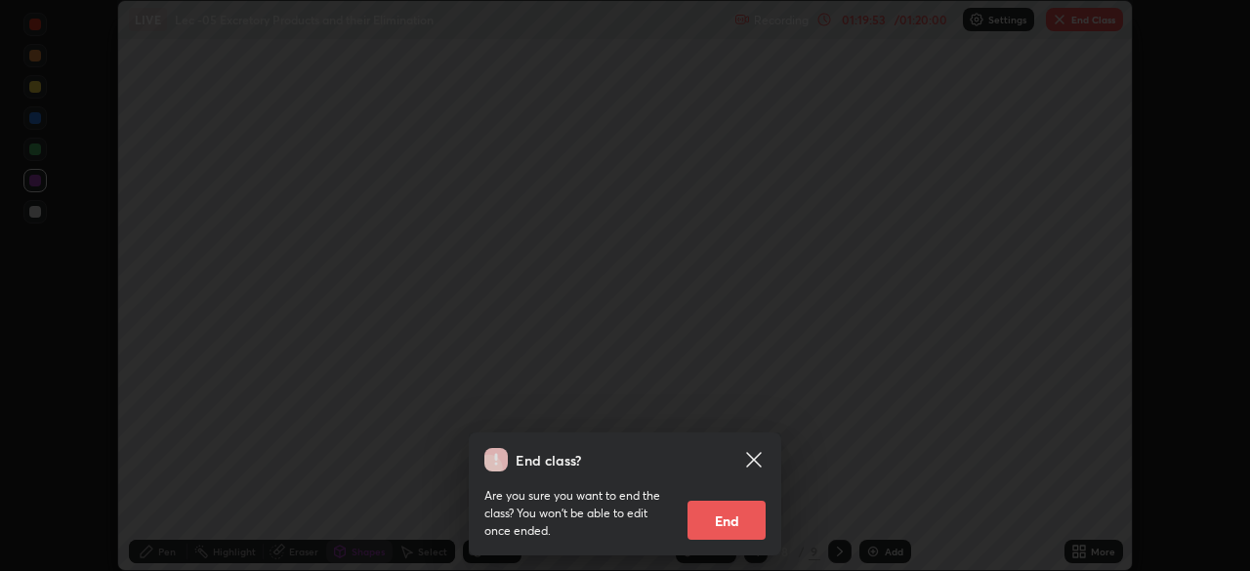
click at [728, 518] on button "End" at bounding box center [726, 520] width 78 height 39
